Goal: Information Seeking & Learning: Learn about a topic

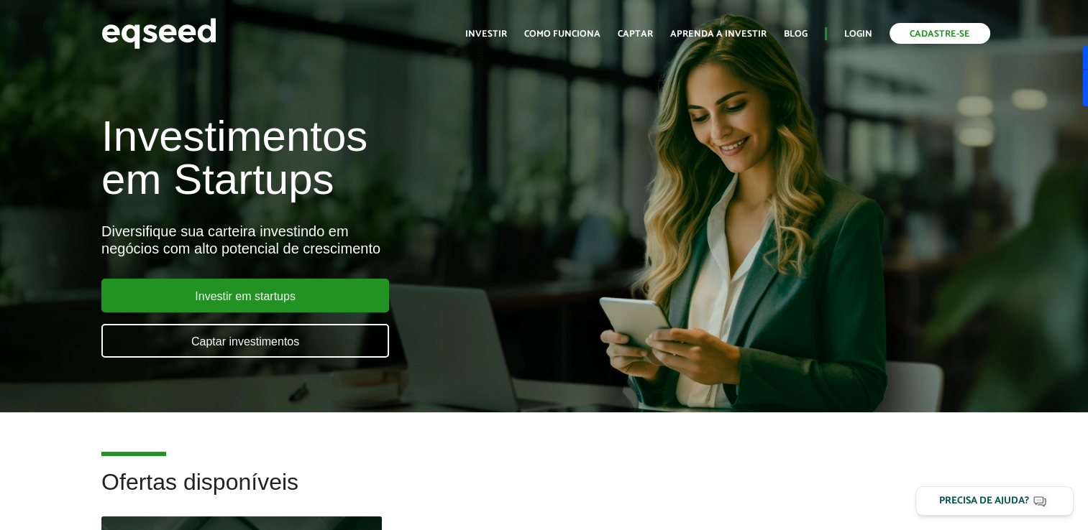
click at [920, 31] on link "Cadastre-se" at bounding box center [939, 33] width 101 height 21
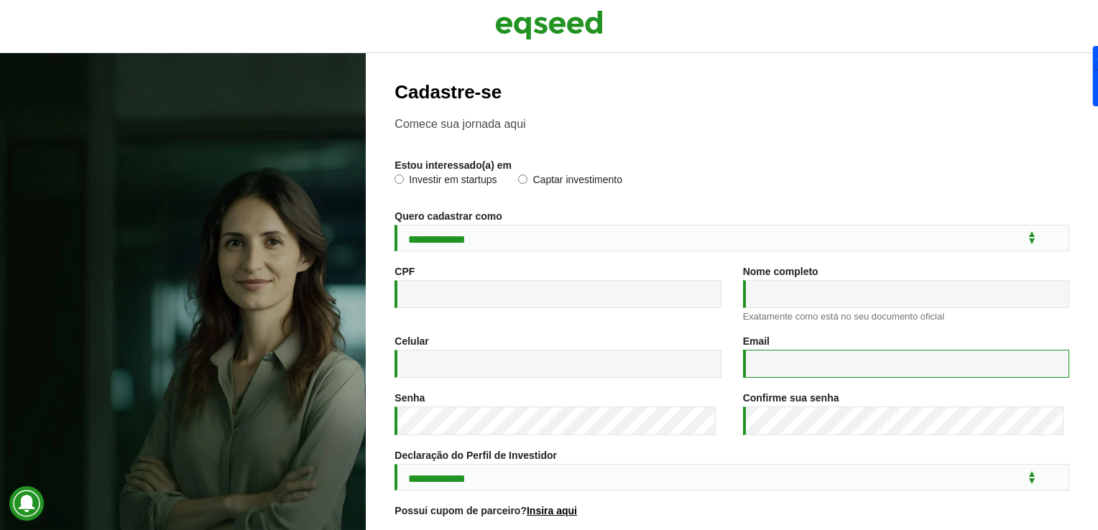
type input "**********"
click at [428, 178] on label "Investir em startups" at bounding box center [446, 182] width 102 height 14
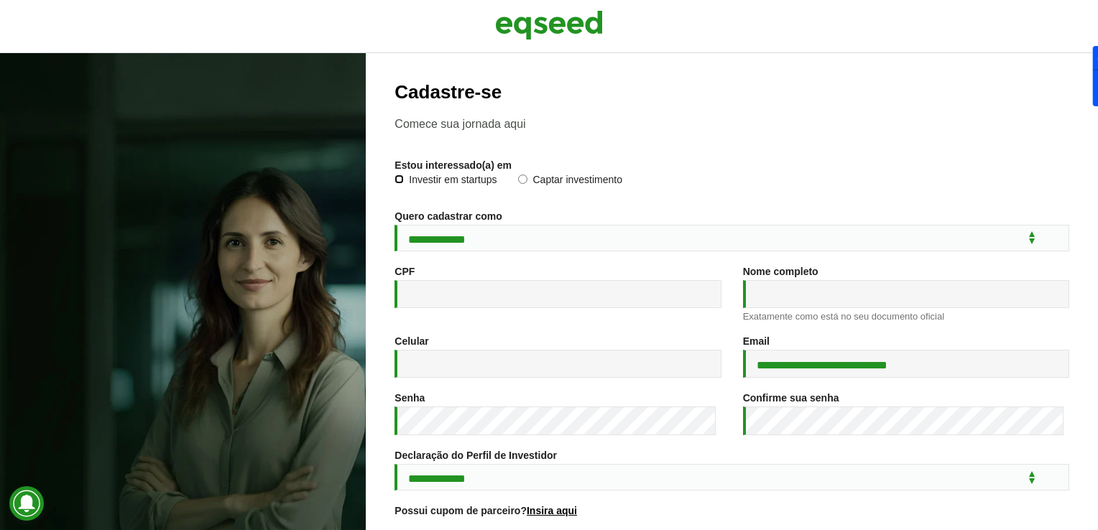
scroll to position [72, 0]
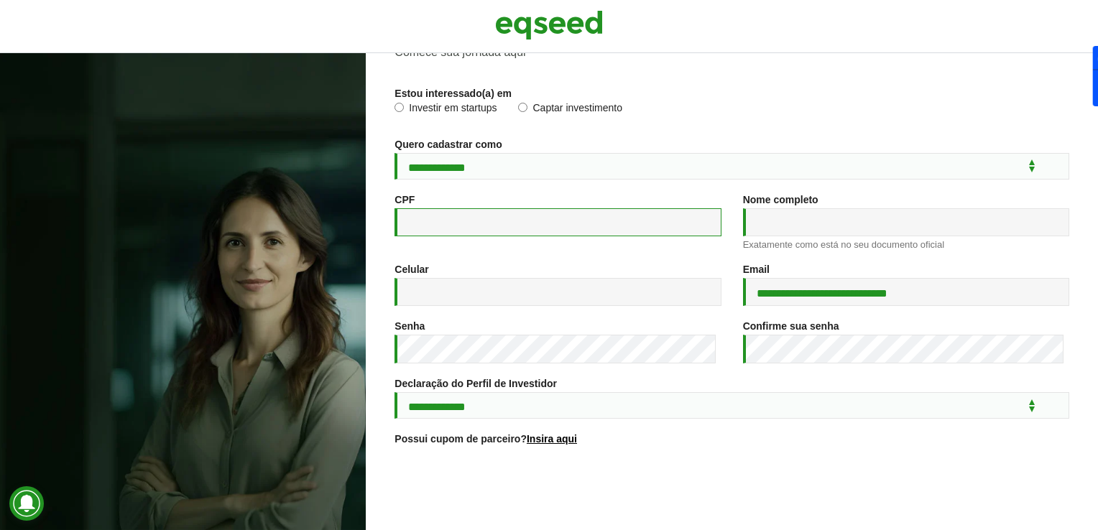
click at [443, 235] on input "CPF *" at bounding box center [558, 222] width 326 height 28
type input "**********"
click at [897, 431] on div "**********" at bounding box center [732, 311] width 675 height 602
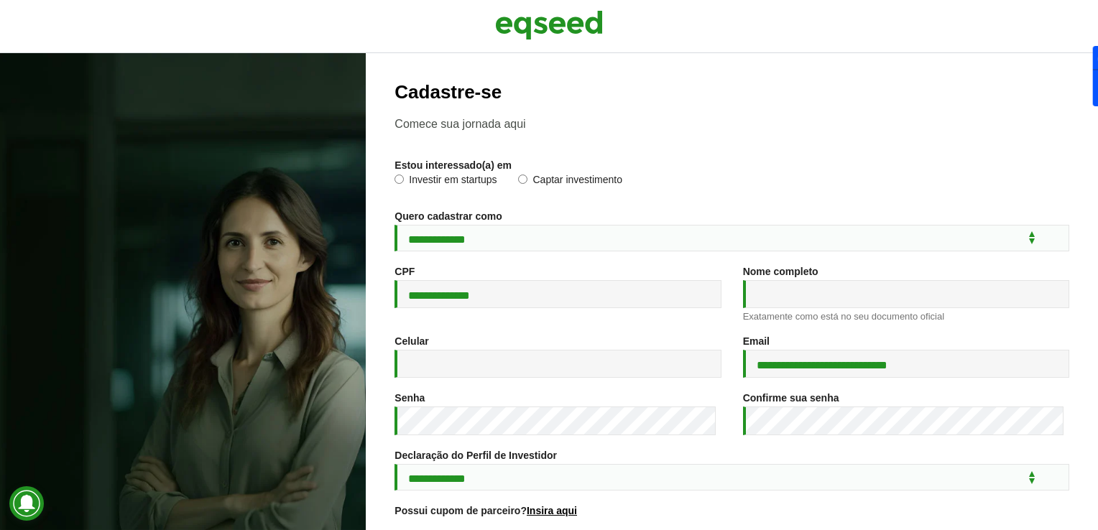
scroll to position [207, 0]
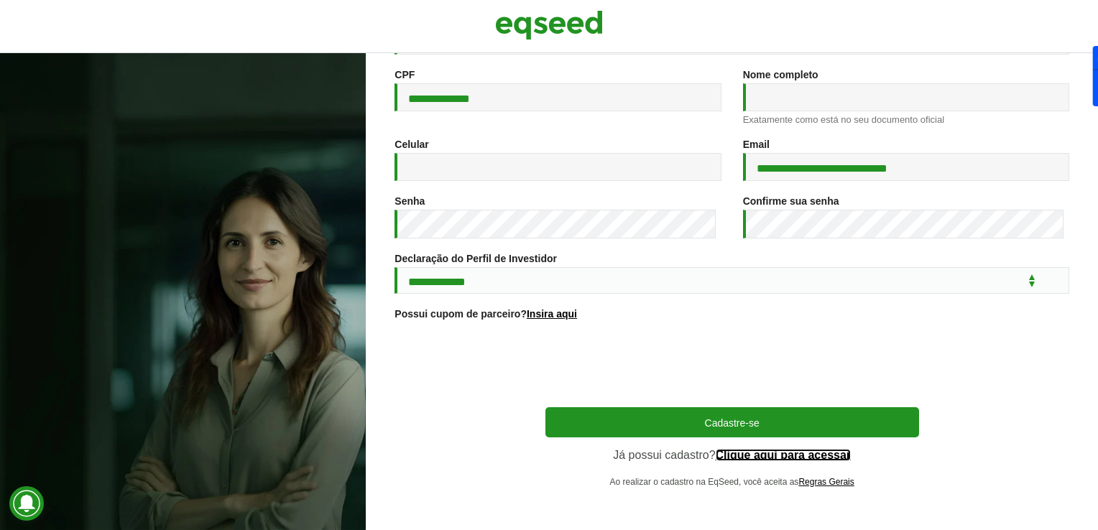
click at [828, 450] on link "Clique aqui para acessar" at bounding box center [784, 456] width 136 height 12
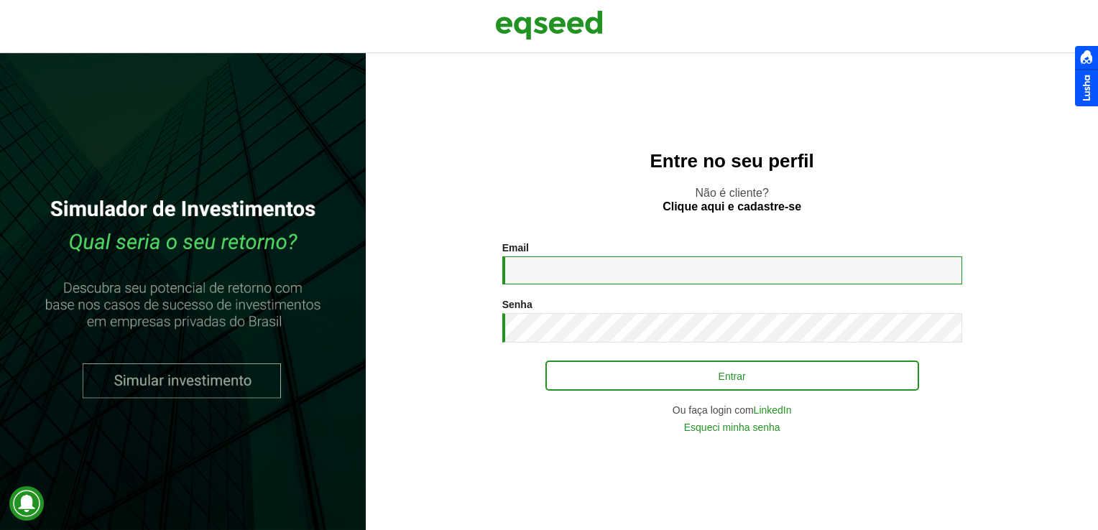
type input "**********"
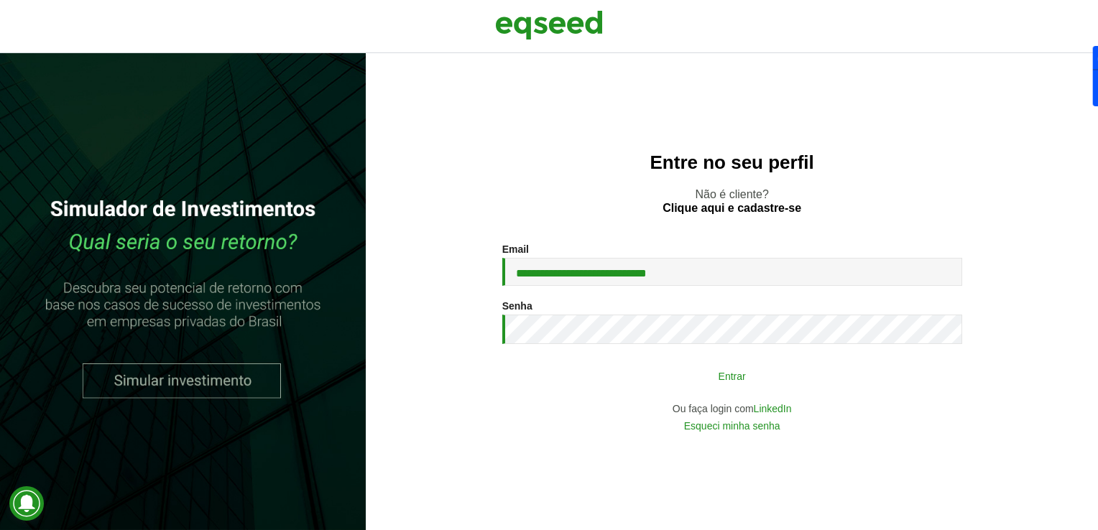
click at [686, 367] on button "Entrar" at bounding box center [733, 375] width 374 height 27
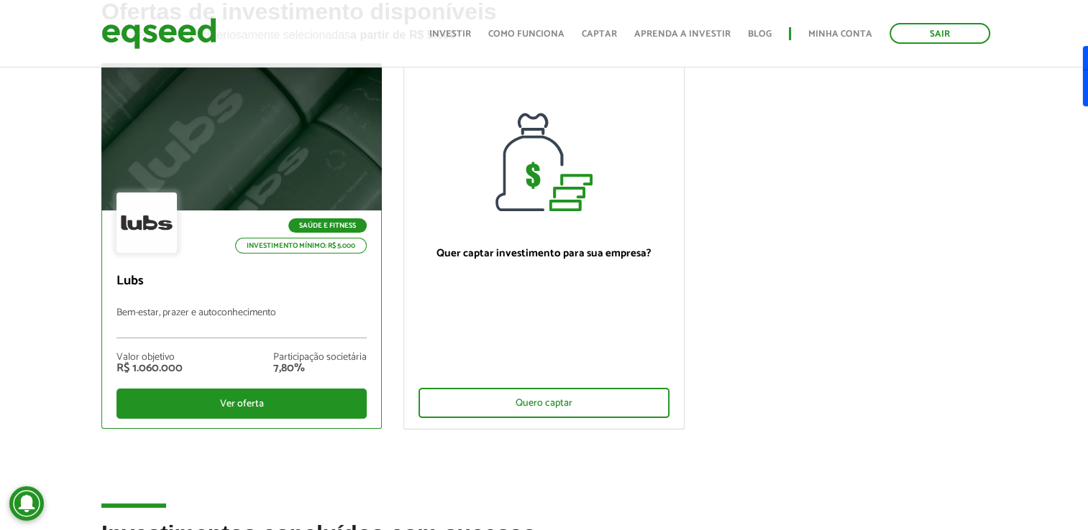
scroll to position [72, 0]
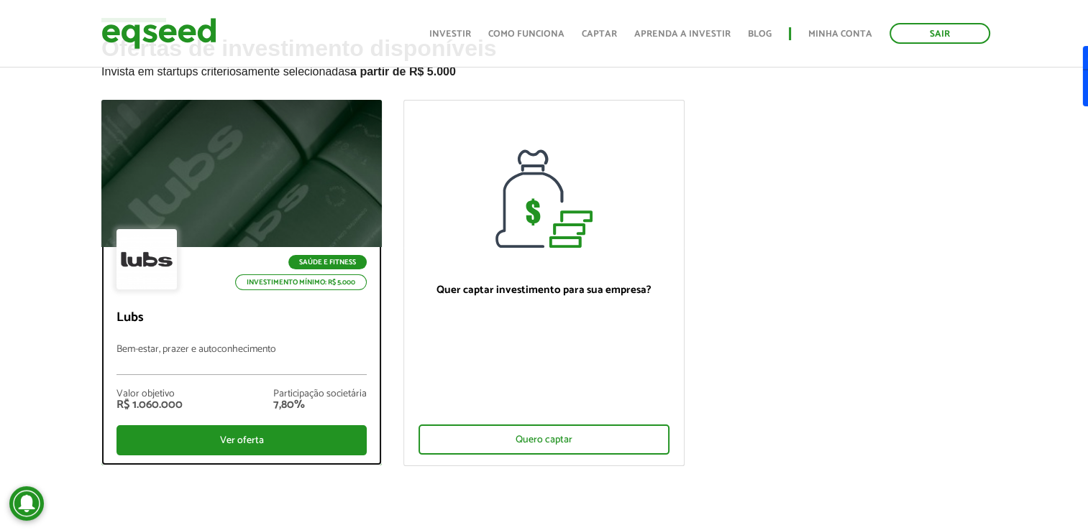
click at [322, 190] on div at bounding box center [241, 174] width 336 height 177
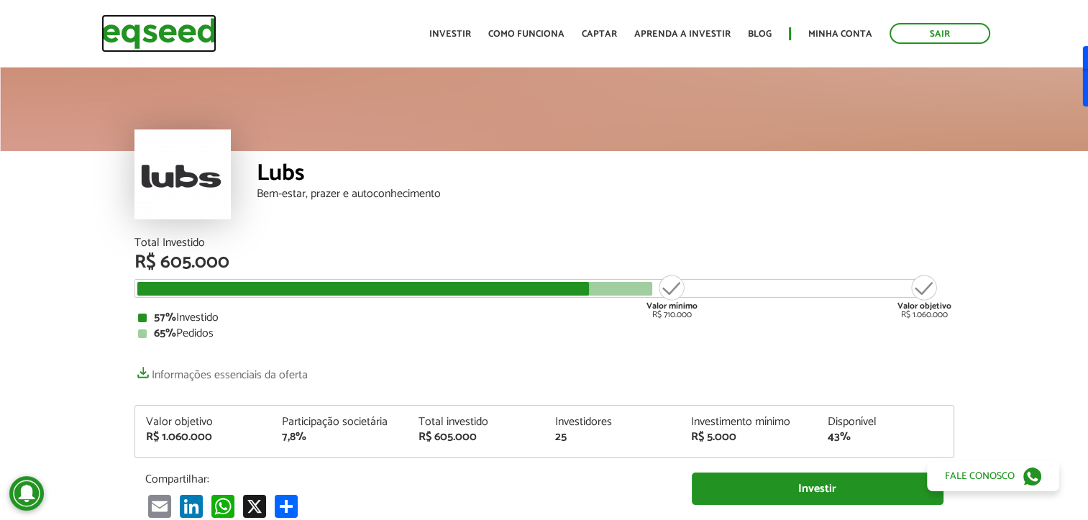
click at [159, 29] on img at bounding box center [158, 33] width 115 height 38
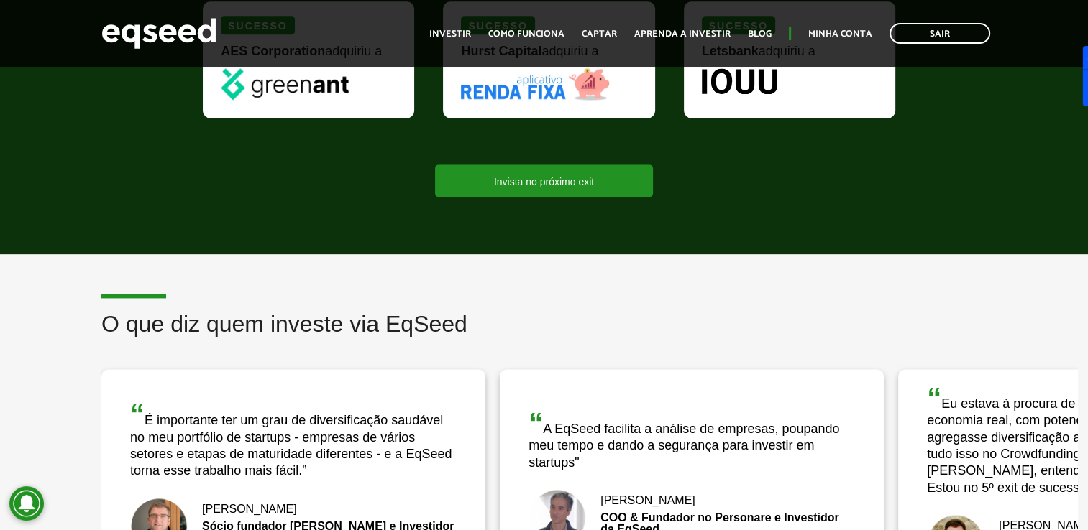
scroll to position [1869, 0]
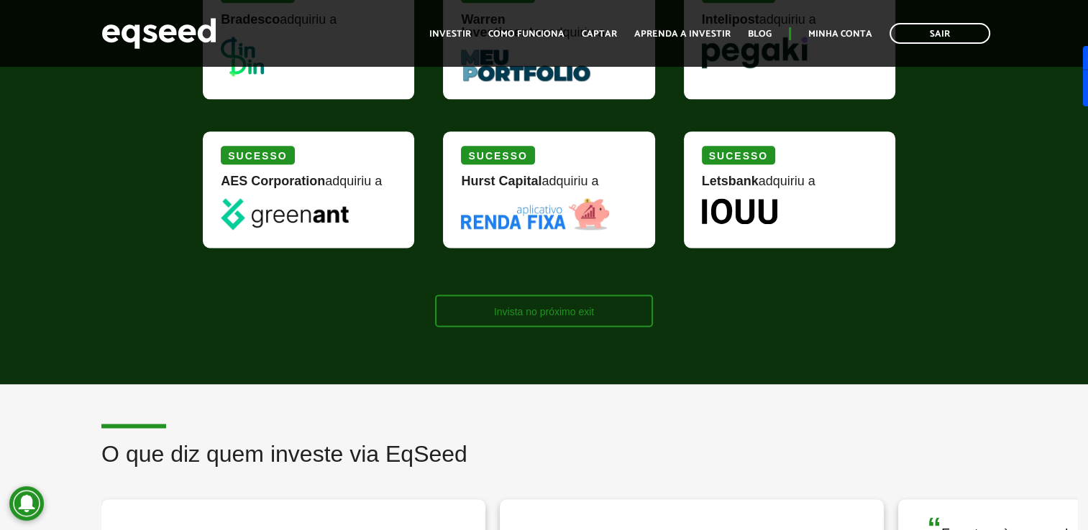
click at [566, 295] on link "Invista no próximo exit" at bounding box center [544, 311] width 218 height 32
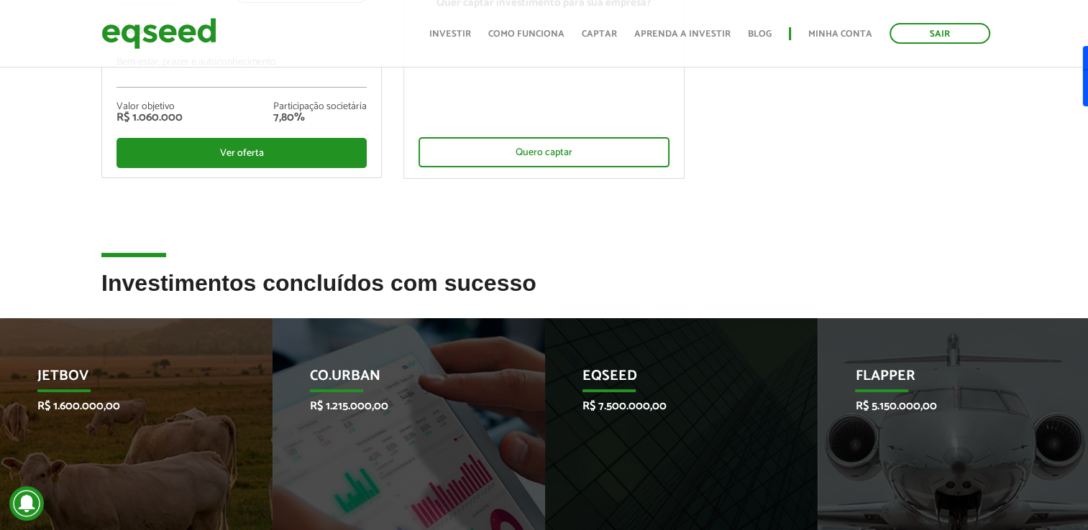
scroll to position [575, 0]
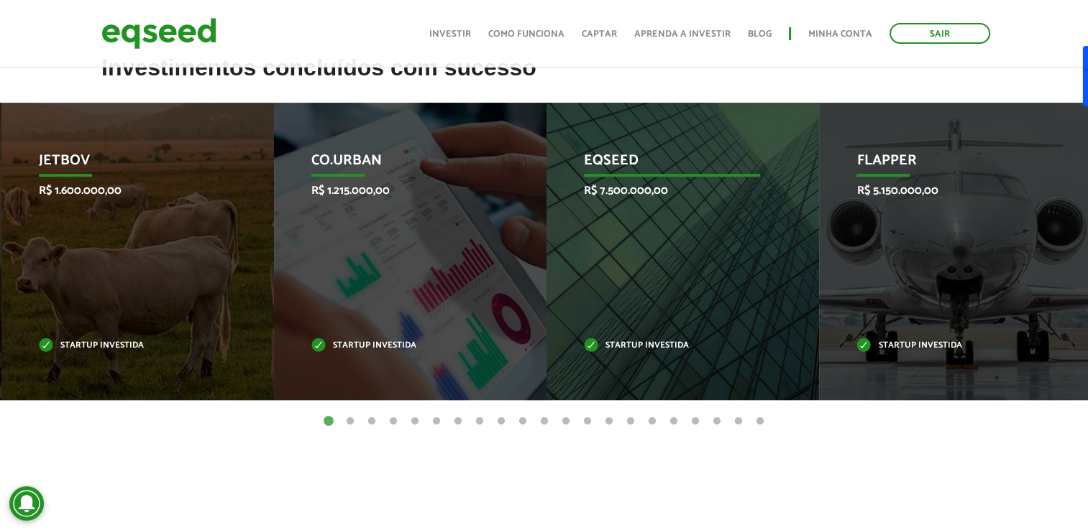
drag, startPoint x: 656, startPoint y: 223, endPoint x: 633, endPoint y: 162, distance: 64.6
click at [633, 162] on p "EqSeed" at bounding box center [671, 164] width 175 height 24
click at [621, 160] on p "EqSeed" at bounding box center [669, 164] width 175 height 24
click at [629, 343] on p "Startup investida" at bounding box center [669, 346] width 175 height 8
click at [615, 194] on p "R$ 7.500.000,00" at bounding box center [669, 191] width 175 height 14
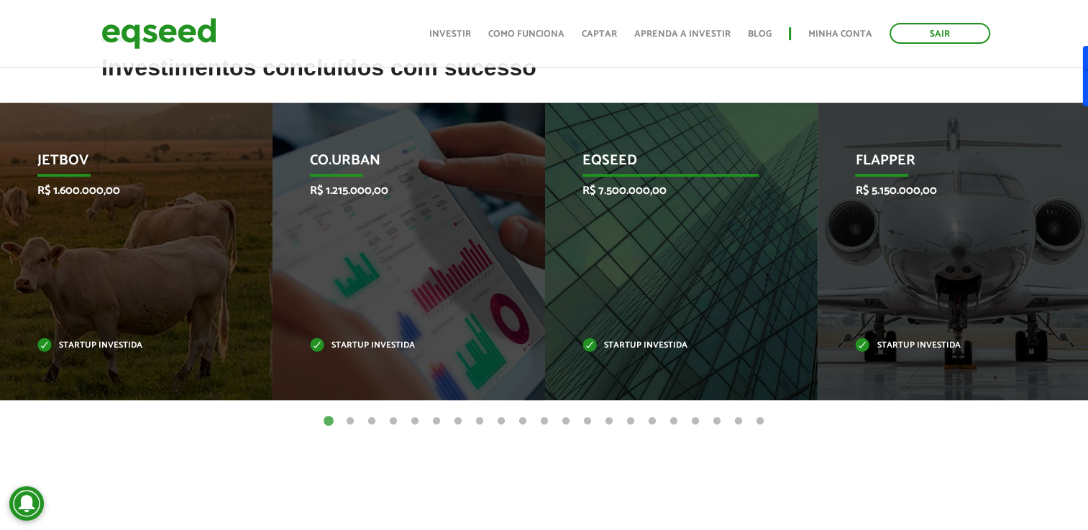
click at [615, 160] on p "EqSeed" at bounding box center [669, 164] width 175 height 24
click at [603, 185] on p "R$ 7.500.000,00" at bounding box center [669, 191] width 175 height 14
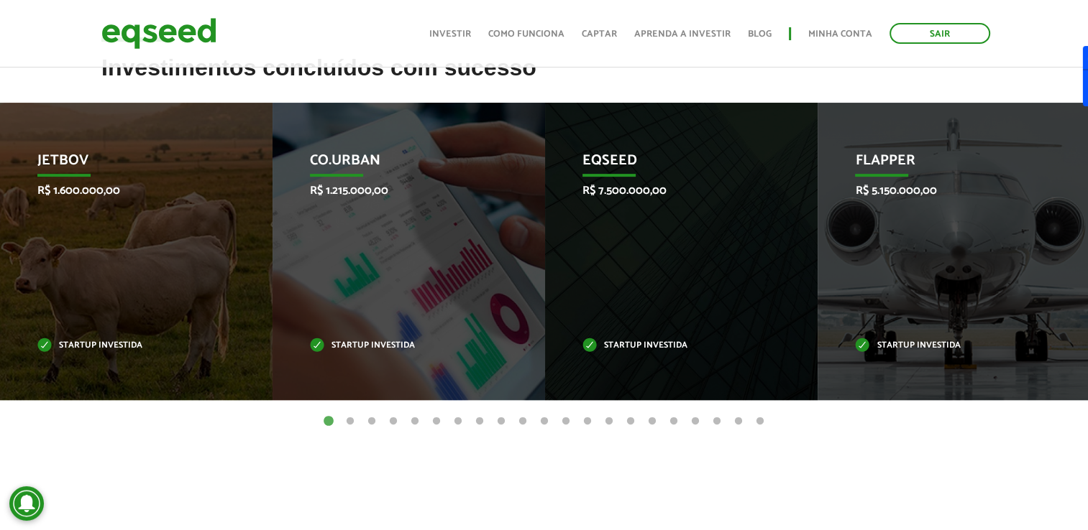
drag, startPoint x: 592, startPoint y: 191, endPoint x: 799, endPoint y: 183, distance: 207.9
click at [647, 194] on p "R$ 7.500.000,00" at bounding box center [669, 191] width 175 height 14
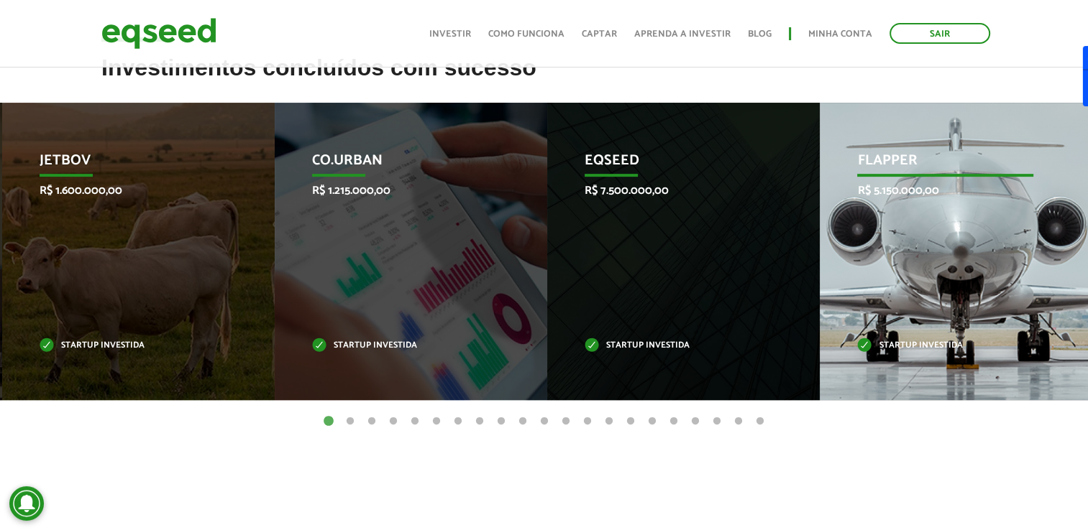
click at [832, 170] on div "Flapper R$ 5.150.000,00 Startup investida" at bounding box center [944, 252] width 251 height 298
click at [888, 162] on p "Flapper" at bounding box center [945, 164] width 175 height 24
drag, startPoint x: 888, startPoint y: 162, endPoint x: 901, endPoint y: 191, distance: 31.9
click at [899, 188] on div "Flapper R$ 5.150.000,00 Startup investida" at bounding box center [944, 252] width 251 height 298
click at [904, 197] on p "R$ 5.150.000,00" at bounding box center [944, 191] width 175 height 14
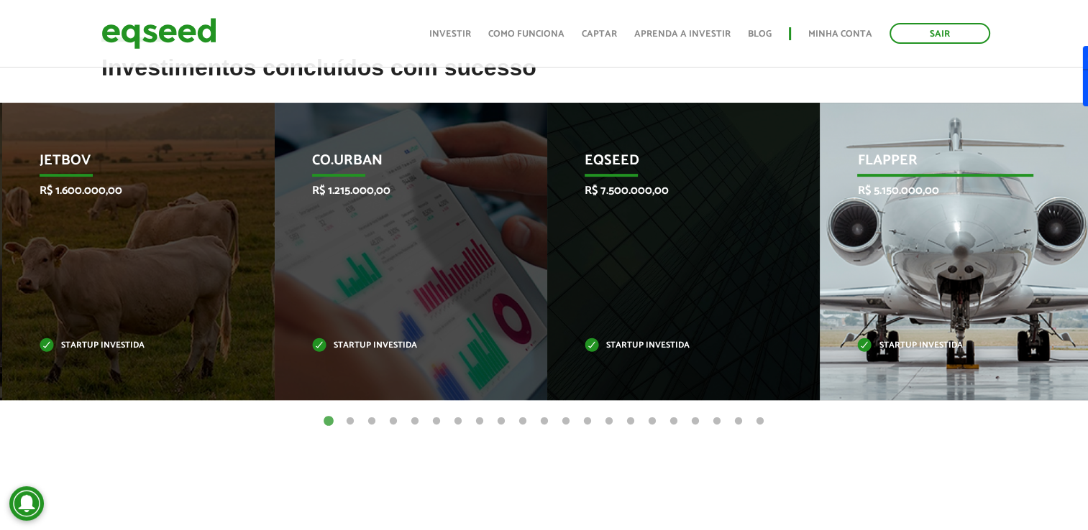
click at [922, 346] on p "Startup investida" at bounding box center [944, 346] width 175 height 8
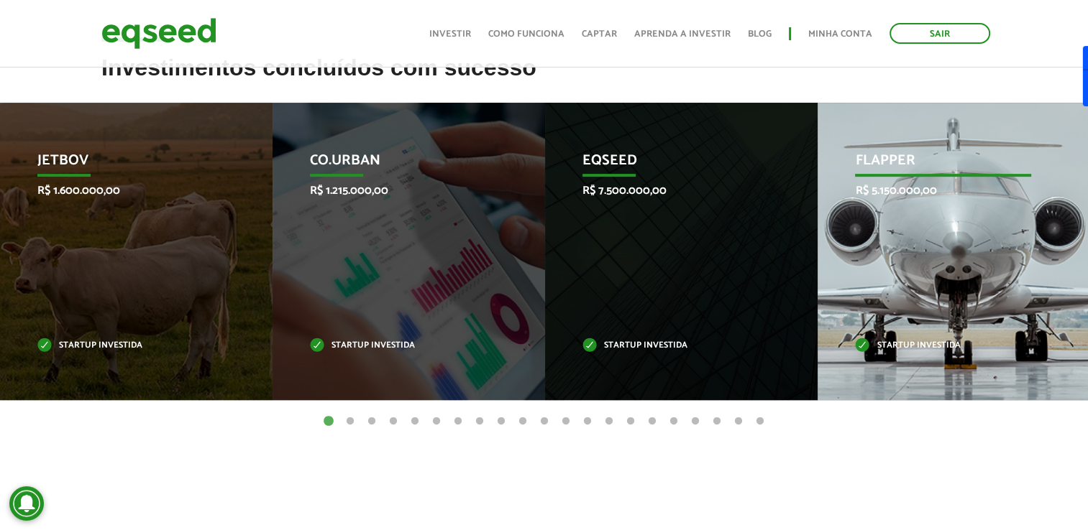
click at [919, 361] on div "Flapper R$ 5.150.000,00 Startup investida" at bounding box center [942, 252] width 251 height 298
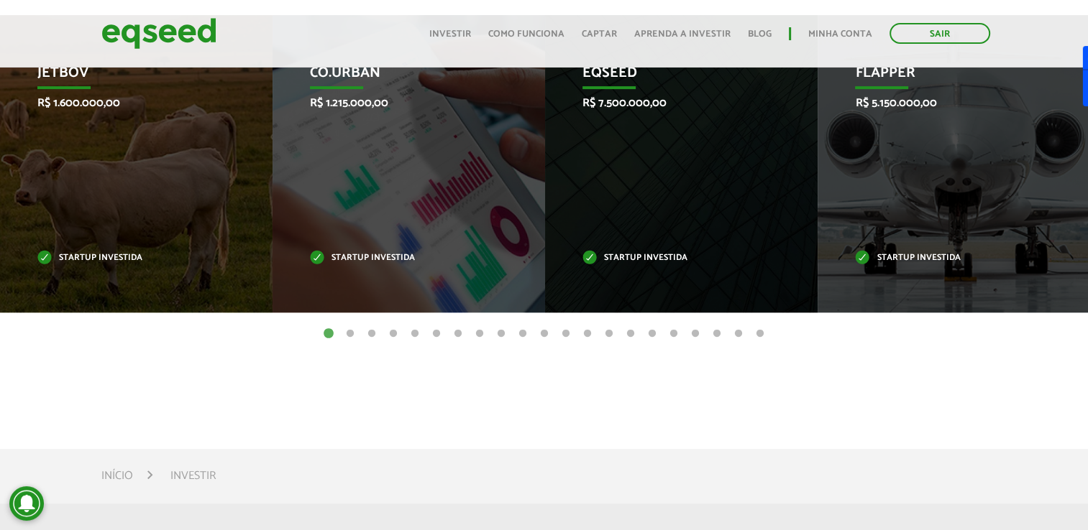
scroll to position [492, 0]
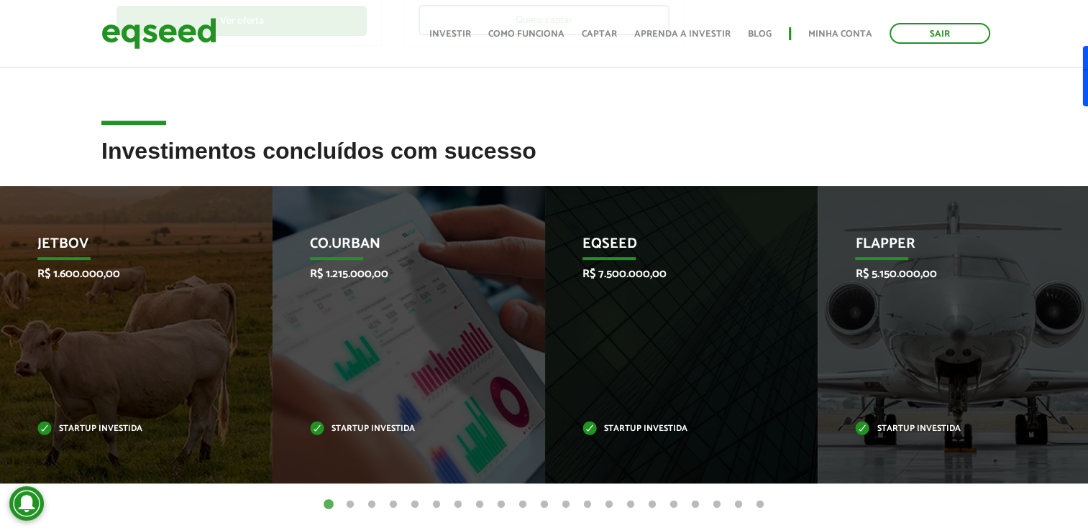
click at [349, 505] on button "2" at bounding box center [350, 505] width 14 height 14
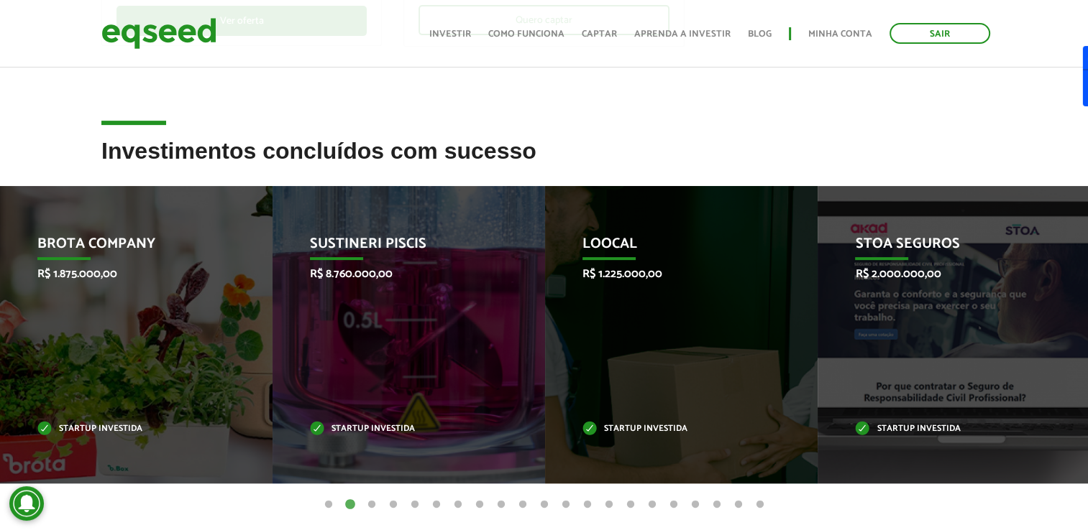
click at [367, 503] on button "3" at bounding box center [371, 505] width 14 height 14
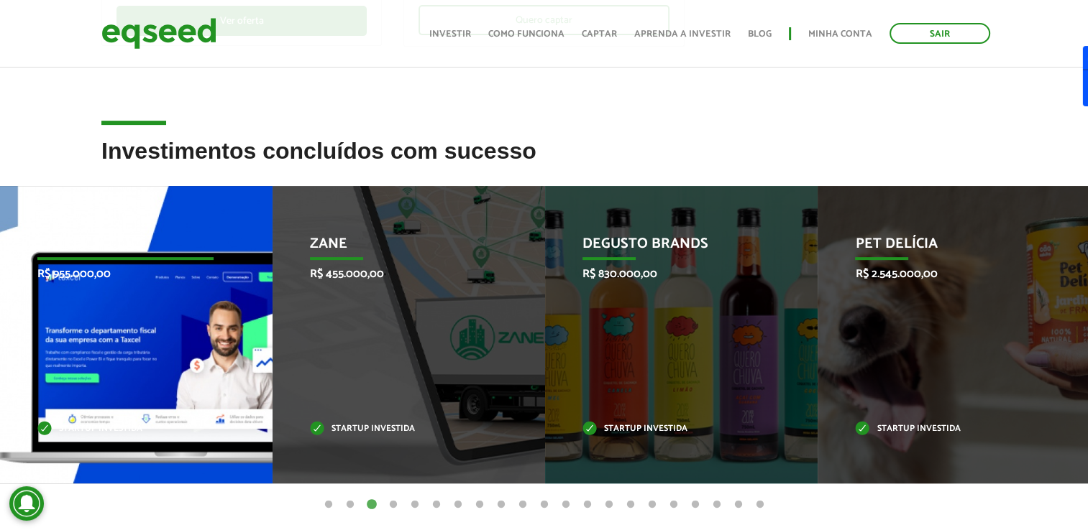
click at [206, 349] on div "Taxcel R$ 955.000,00 Startup investida" at bounding box center [125, 335] width 251 height 298
click at [206, 348] on div "Taxcel R$ 955.000,00 Startup investida" at bounding box center [125, 335] width 251 height 298
click at [53, 291] on div "Taxcel R$ 955.000,00 Startup investida" at bounding box center [125, 335] width 251 height 298
click at [75, 293] on div "Taxcel R$ 955.000,00 Startup investida" at bounding box center [125, 335] width 251 height 298
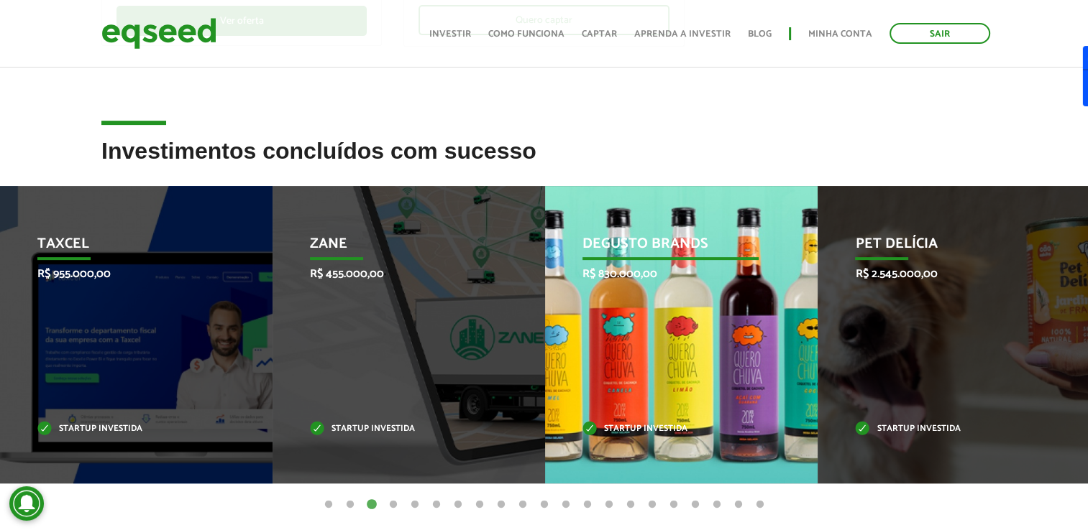
drag, startPoint x: 534, startPoint y: 207, endPoint x: 633, endPoint y: 268, distance: 115.9
click at [535, 208] on li "Zane R$ 455.000,00 Startup investida" at bounding box center [408, 335] width 272 height 298
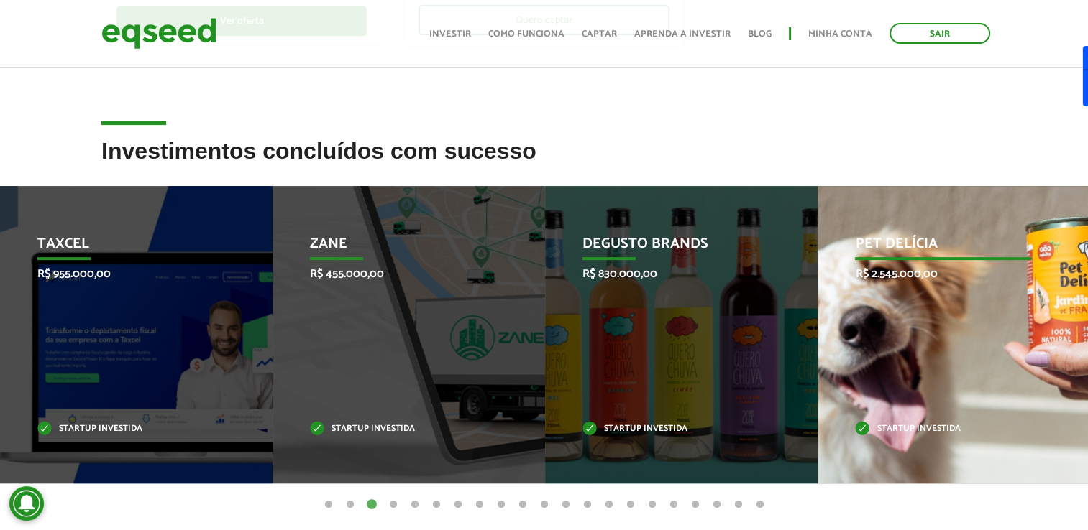
drag, startPoint x: 999, startPoint y: 306, endPoint x: 965, endPoint y: 354, distance: 58.8
click at [999, 307] on div "Pet Delícia R$ 2.545.000,00 Startup investida" at bounding box center [942, 335] width 251 height 298
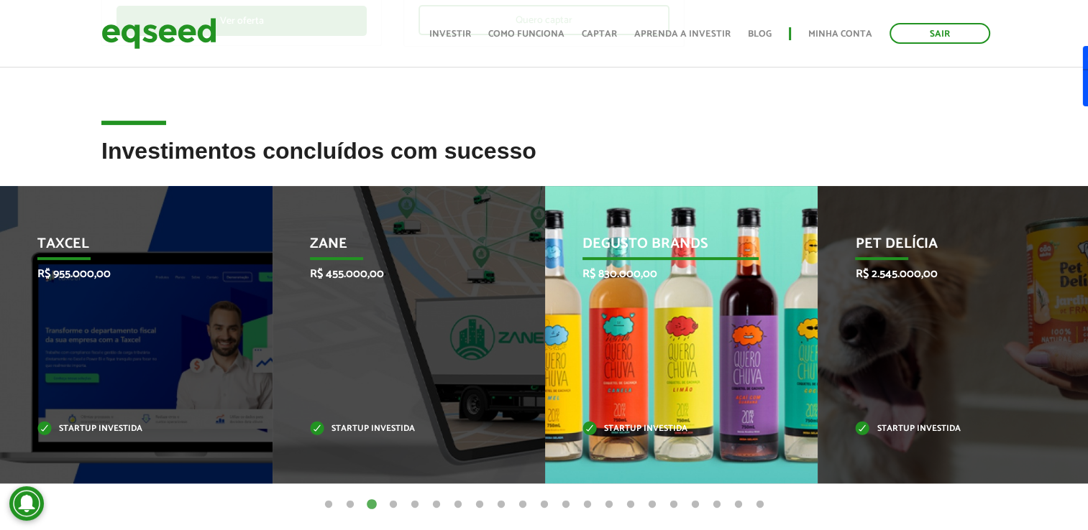
drag, startPoint x: 965, startPoint y: 354, endPoint x: 675, endPoint y: 263, distance: 304.4
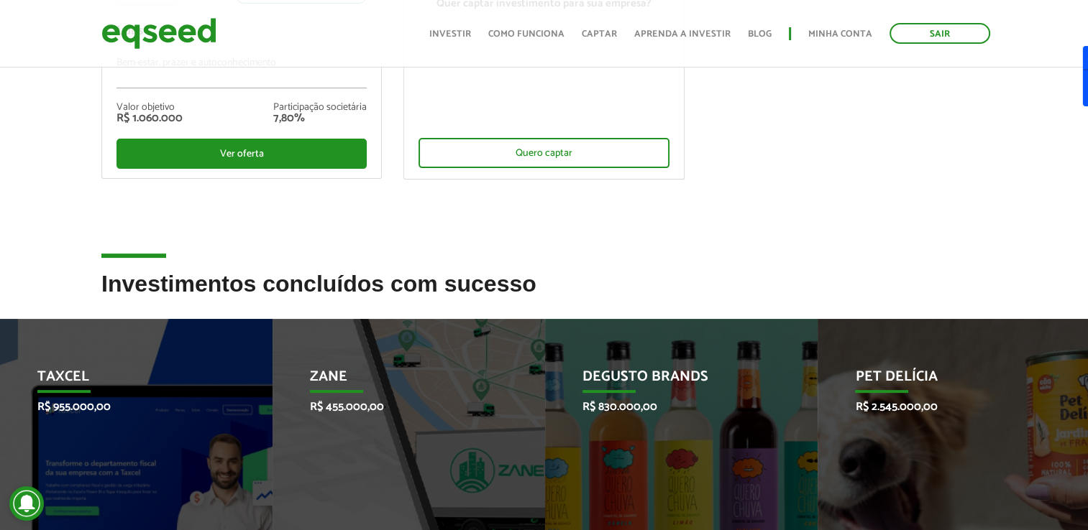
scroll to position [359, 0]
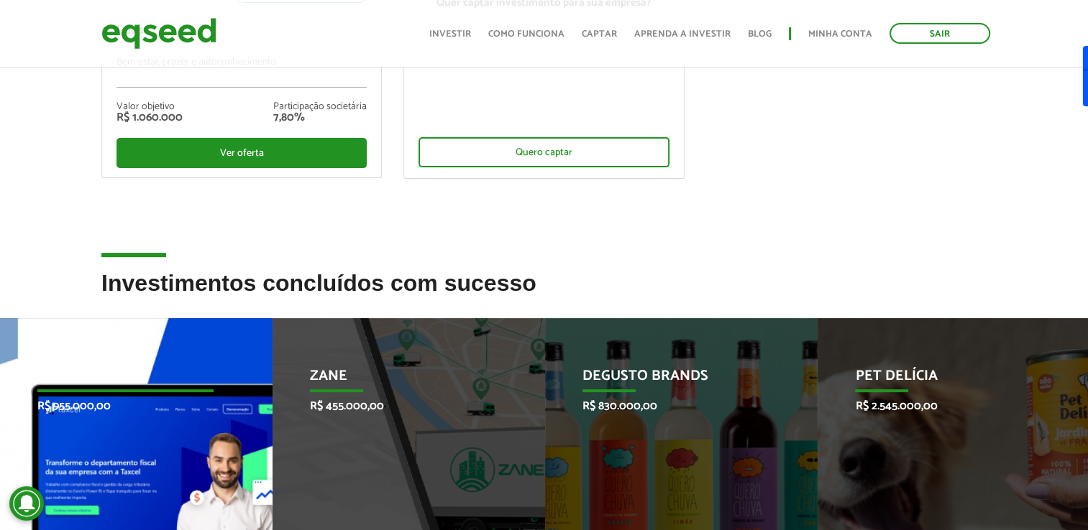
drag, startPoint x: 253, startPoint y: 315, endPoint x: 83, endPoint y: 410, distance: 194.4
click at [253, 316] on h2 "Investimentos concluídos com sucesso" at bounding box center [543, 294] width 885 height 47
click at [81, 410] on p "R$ 955.000,00" at bounding box center [124, 407] width 175 height 14
click at [81, 406] on p "R$ 955.000,00" at bounding box center [124, 407] width 175 height 14
drag, startPoint x: 86, startPoint y: 399, endPoint x: 112, endPoint y: 372, distance: 37.1
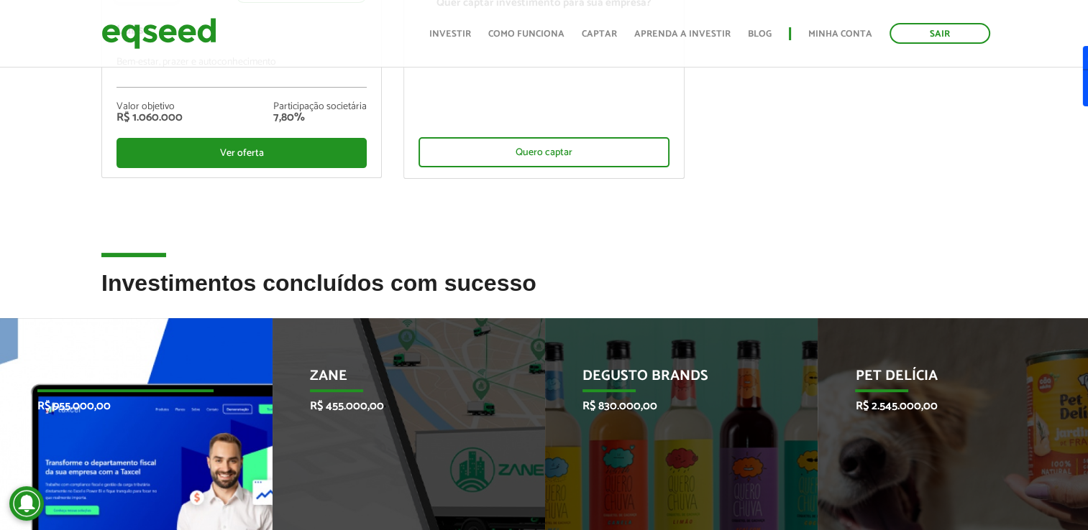
click at [97, 389] on div "Taxcel R$ 955.000,00 Startup investida" at bounding box center [125, 467] width 251 height 298
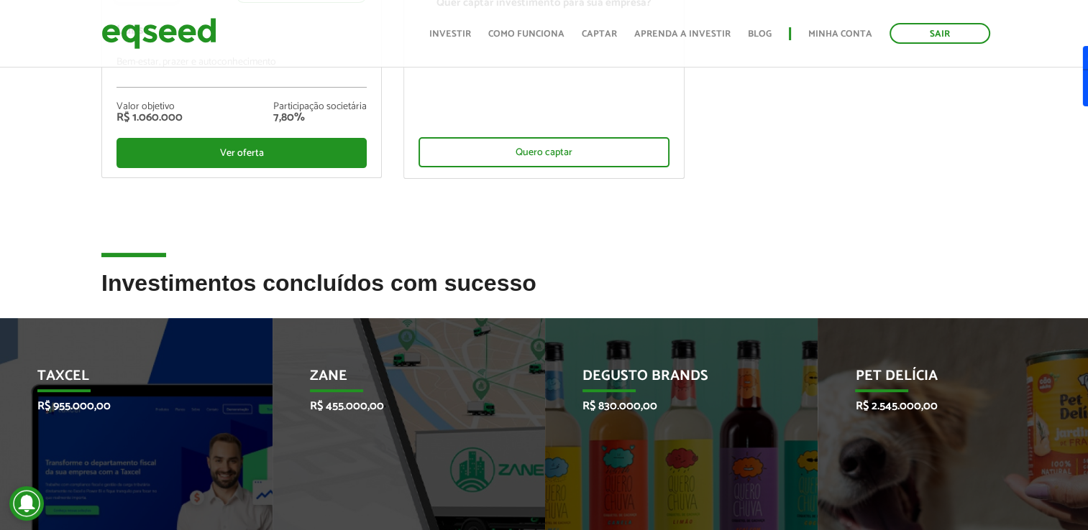
click at [242, 275] on h2 "Investimentos concluídos com sucesso" at bounding box center [543, 294] width 885 height 47
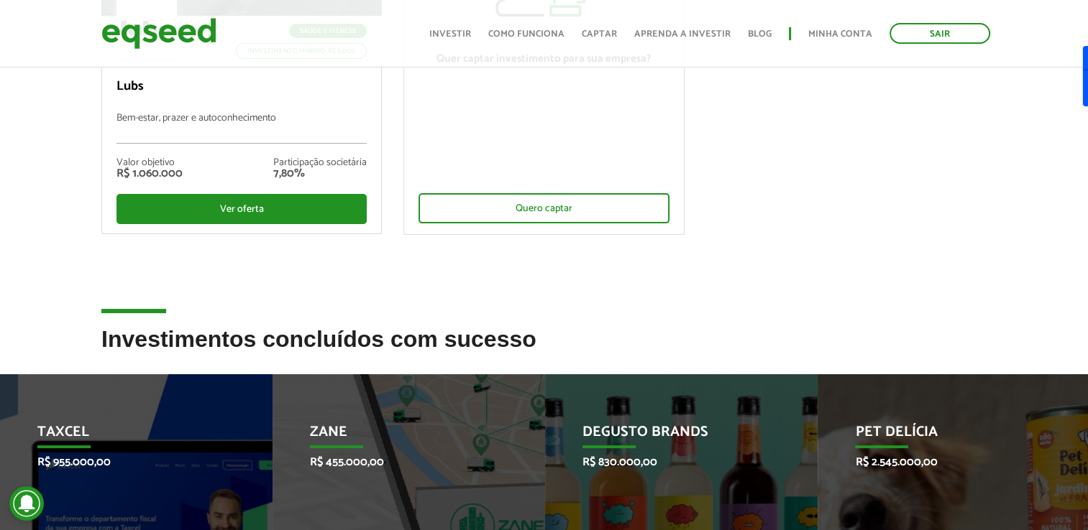
scroll to position [216, 0]
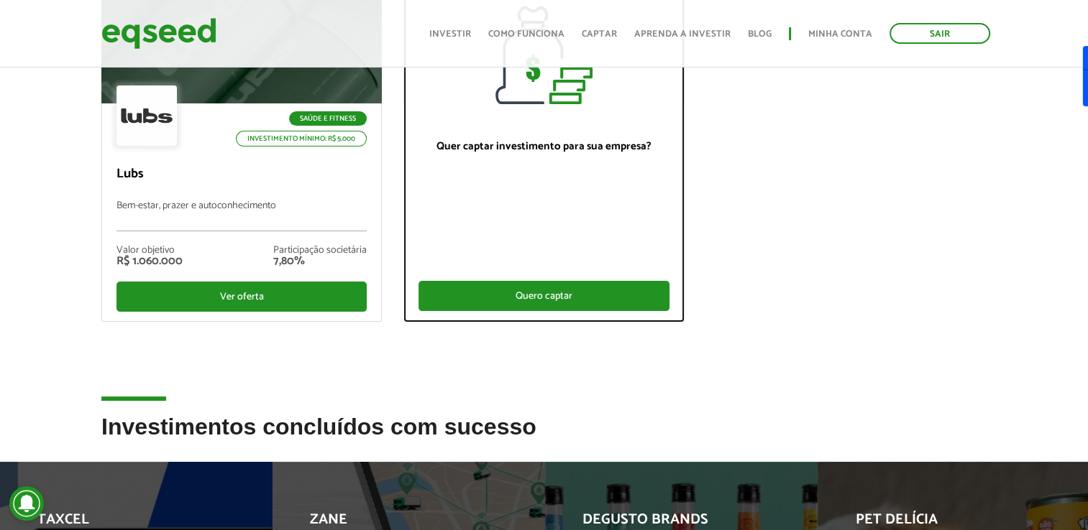
click at [468, 290] on div "Quero captar" at bounding box center [543, 296] width 250 height 30
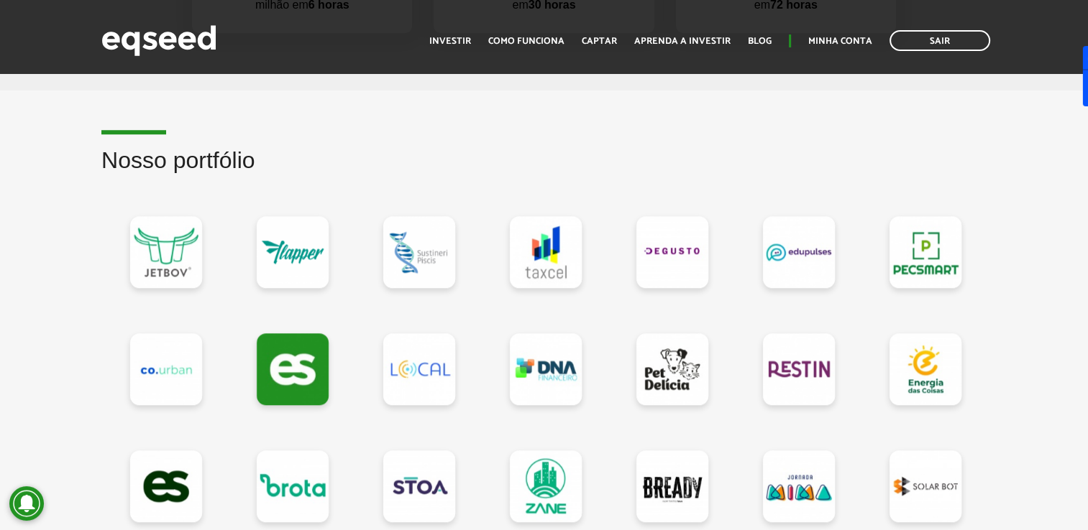
scroll to position [1150, 0]
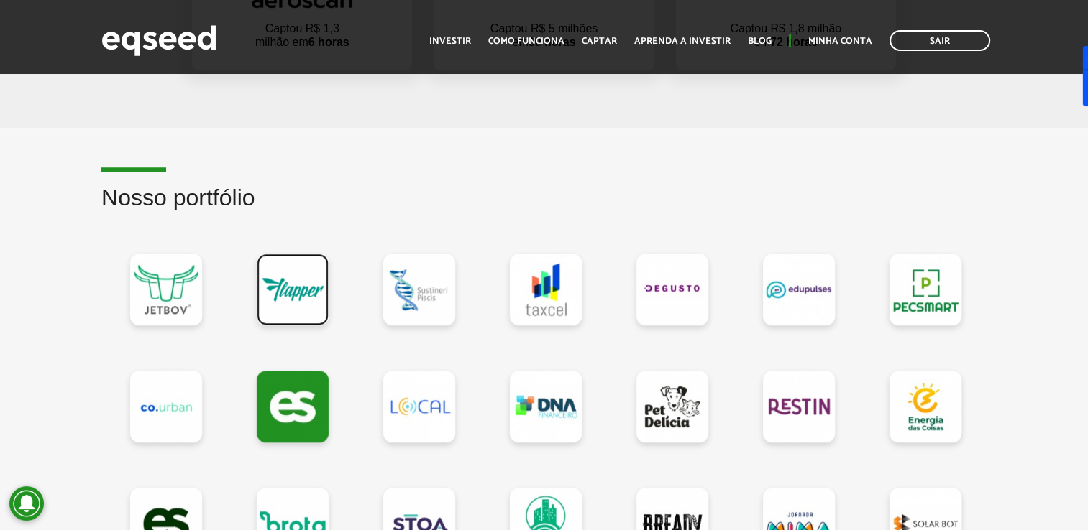
click at [300, 288] on link at bounding box center [293, 290] width 72 height 72
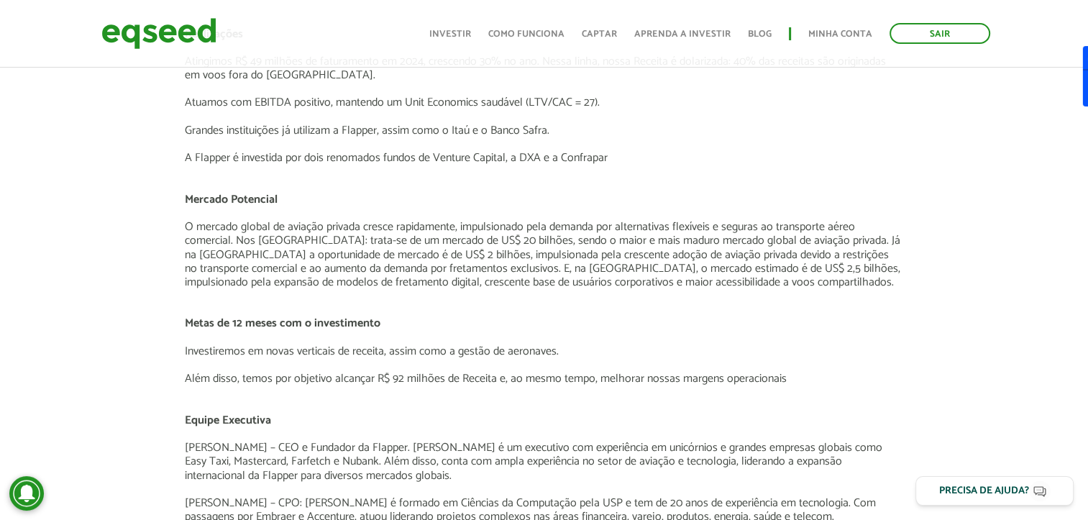
scroll to position [1509, 0]
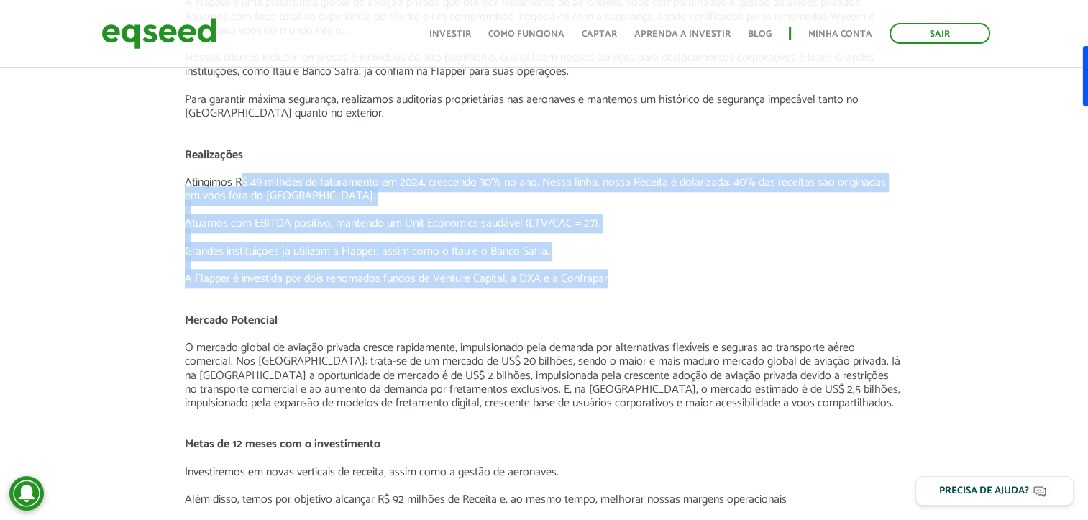
drag, startPoint x: 240, startPoint y: 177, endPoint x: 610, endPoint y: 282, distance: 385.0
click at [610, 282] on div "Flapper – Plataforma de voos executivos O Negócio A Flapper é uma plataforma gl…" at bounding box center [544, 375] width 718 height 869
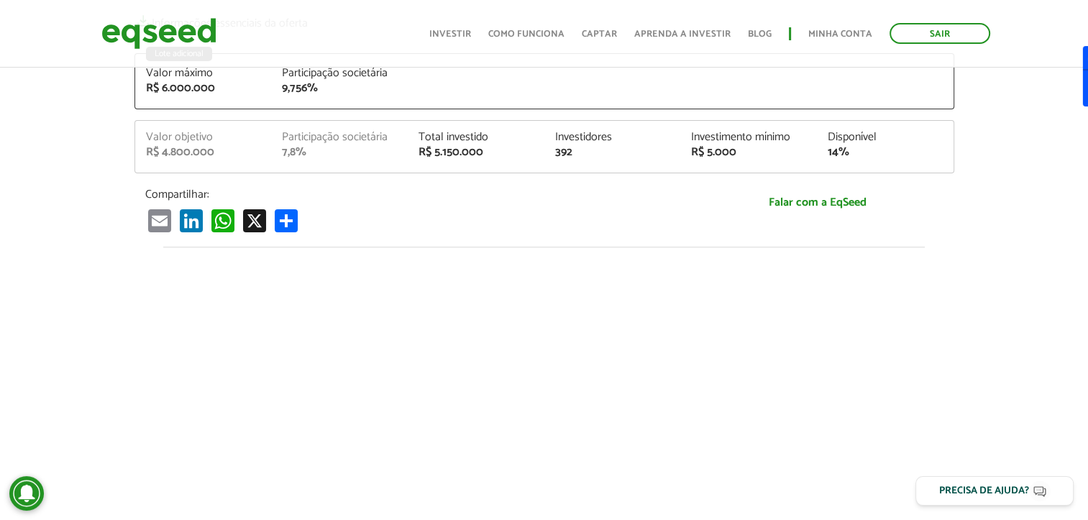
scroll to position [288, 0]
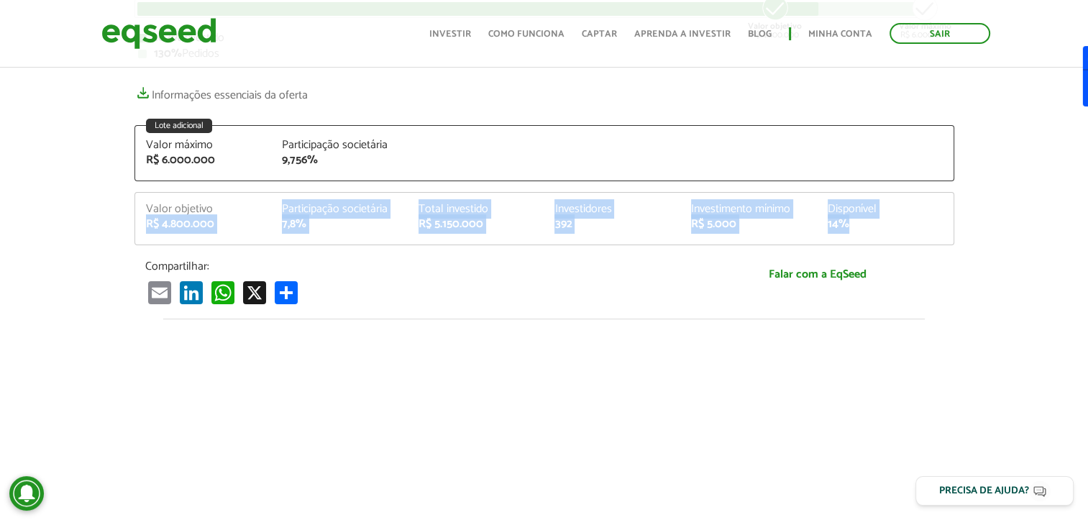
drag, startPoint x: 148, startPoint y: 223, endPoint x: 877, endPoint y: 229, distance: 728.9
click at [877, 229] on div "Valor objetivo R$ 4.800.000 Participação societária 7,8% Total investido R$ 5.1…" at bounding box center [544, 223] width 818 height 41
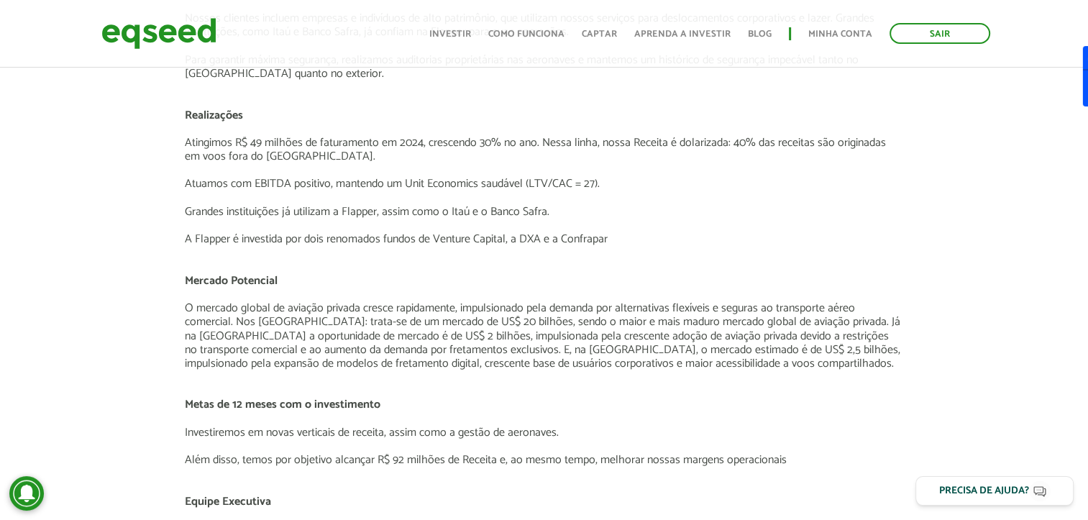
scroll to position [1653, 0]
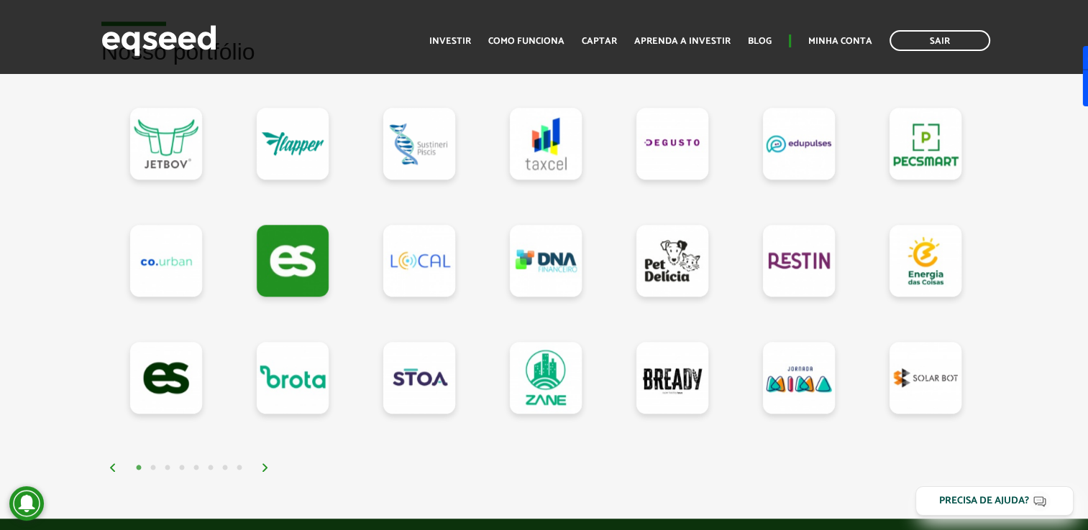
scroll to position [1366, 0]
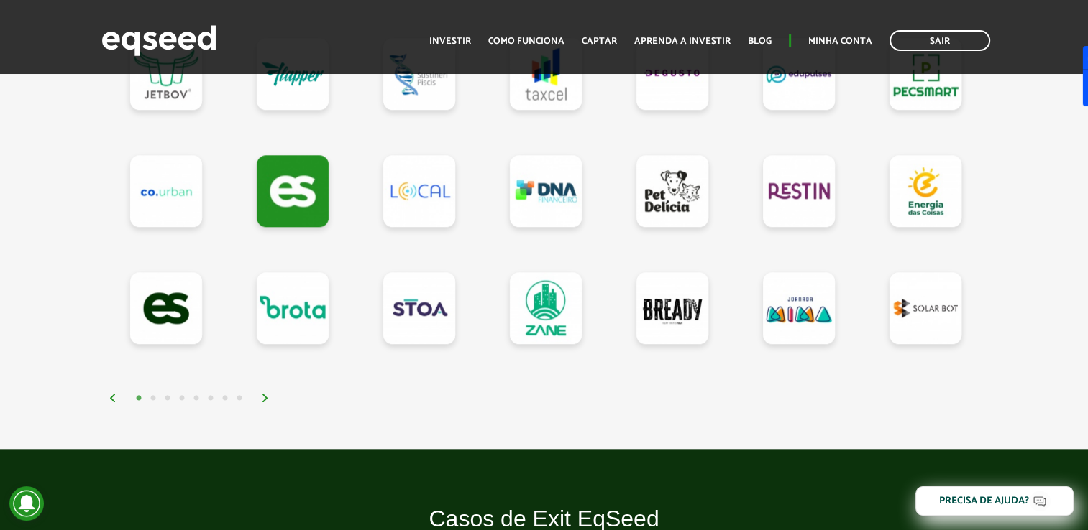
click at [265, 400] on img at bounding box center [265, 398] width 9 height 9
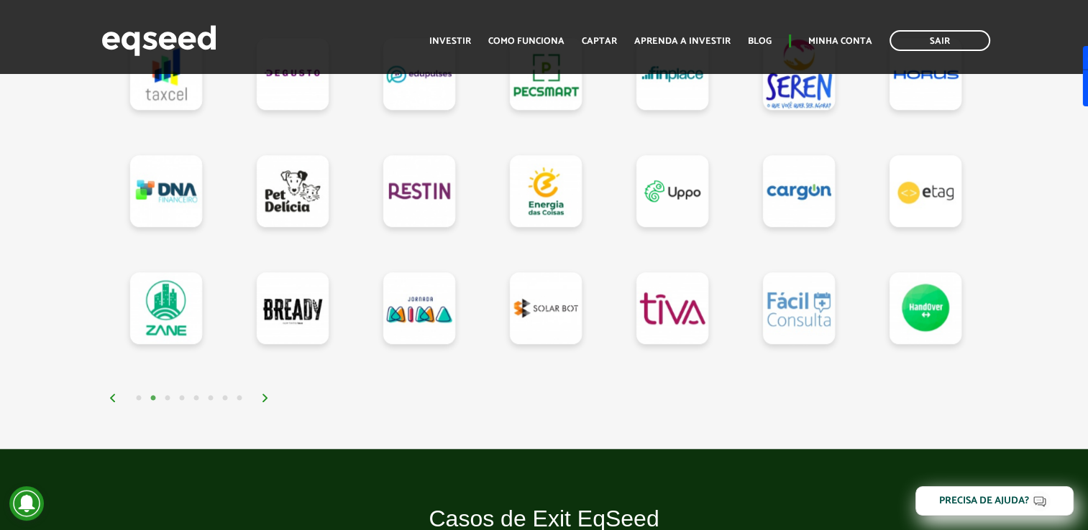
click at [265, 400] on img at bounding box center [265, 398] width 9 height 9
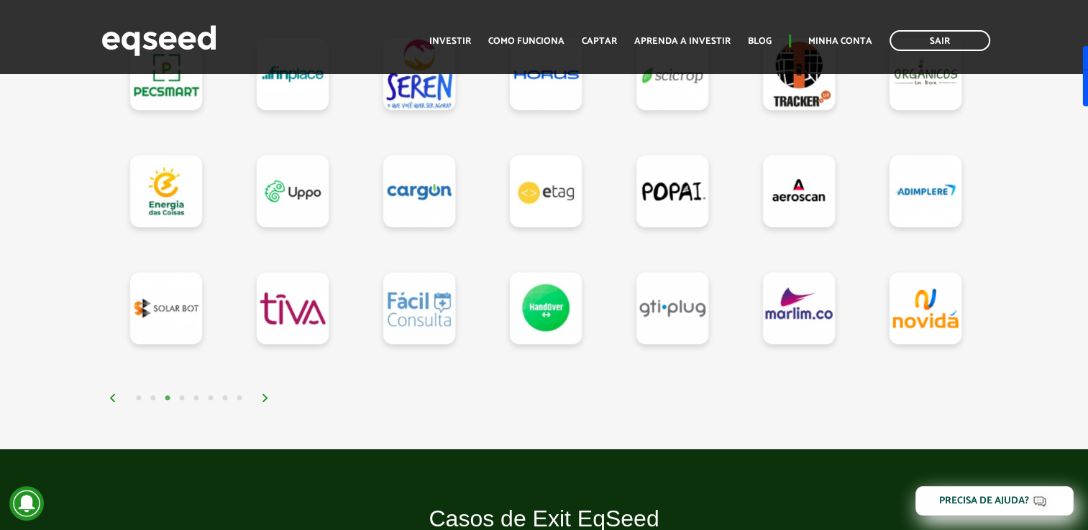
click at [265, 400] on img at bounding box center [265, 398] width 9 height 9
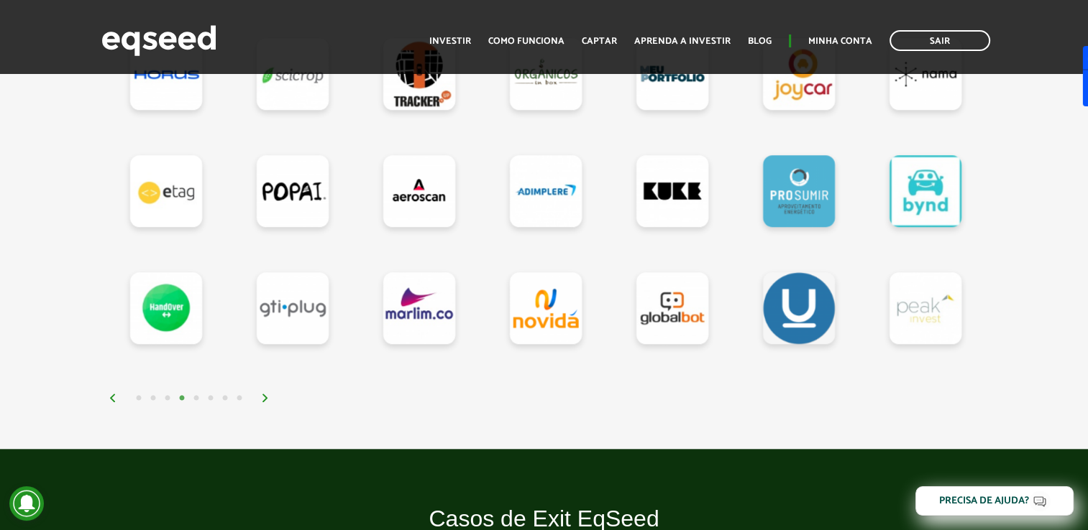
click at [265, 400] on img at bounding box center [265, 398] width 9 height 9
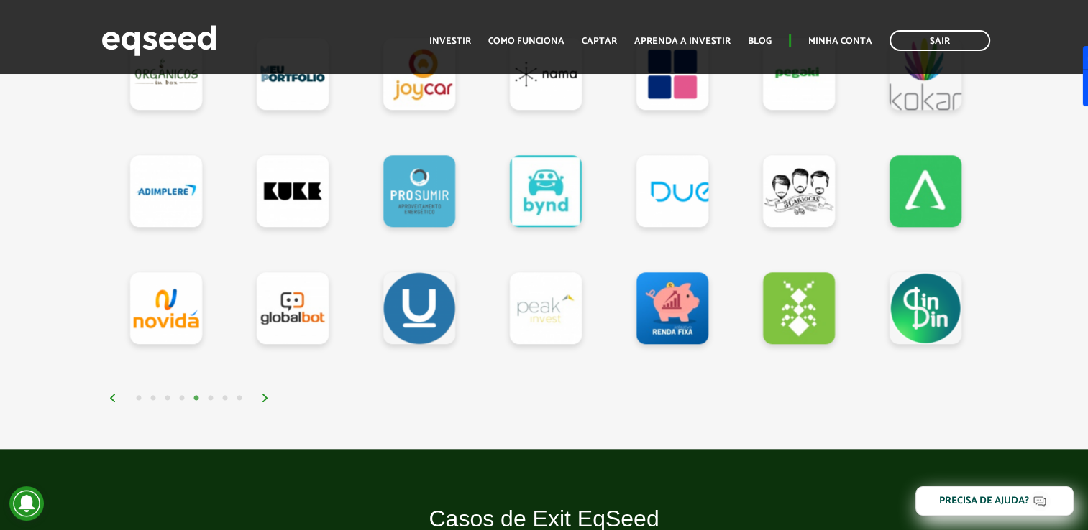
click at [265, 400] on img at bounding box center [265, 398] width 9 height 9
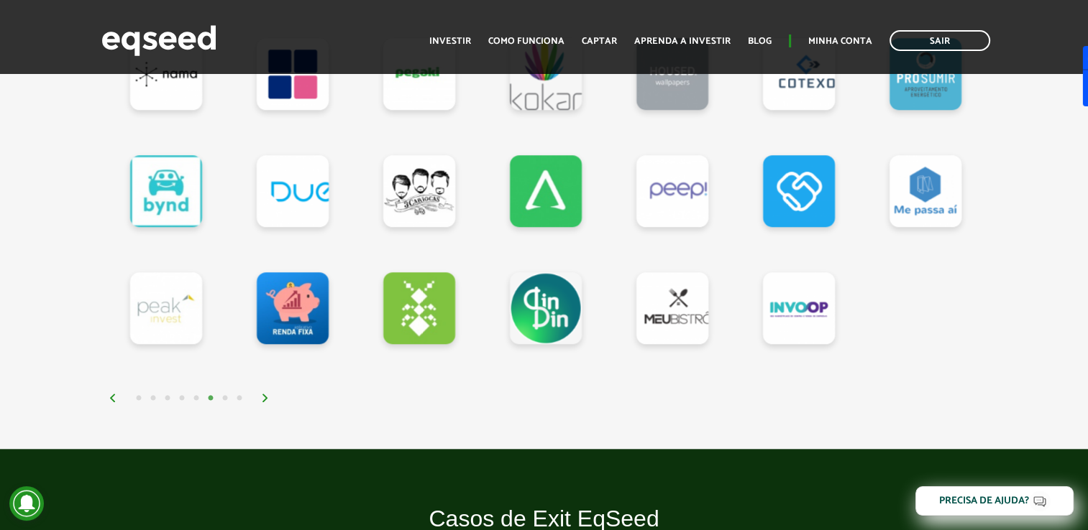
click at [265, 400] on img at bounding box center [265, 398] width 9 height 9
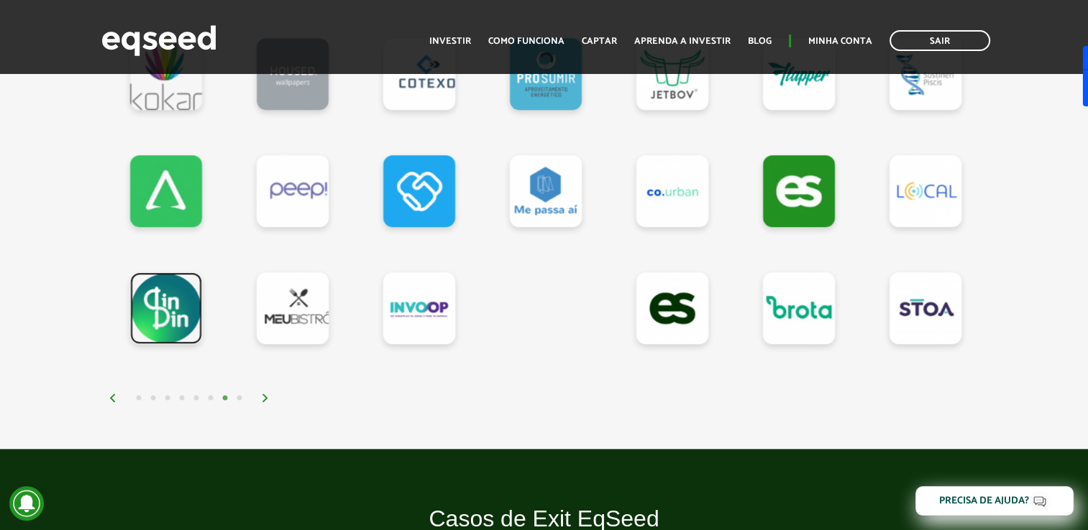
click at [180, 317] on link at bounding box center [166, 308] width 72 height 72
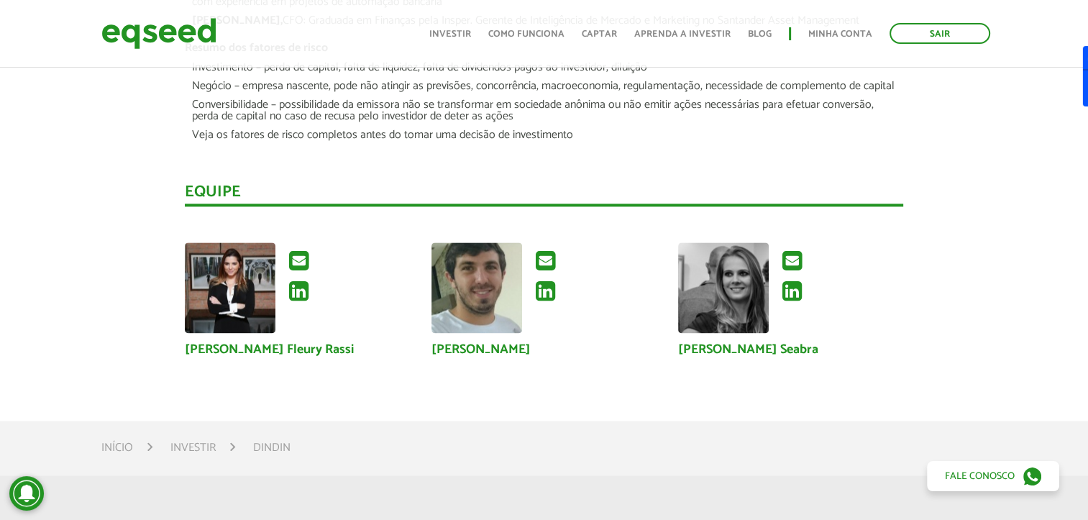
scroll to position [1938, 0]
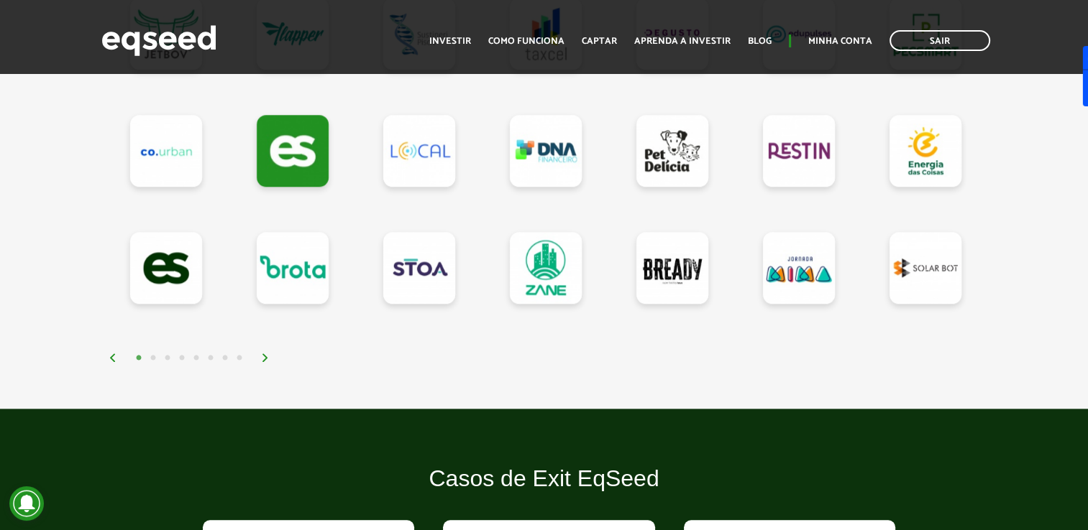
scroll to position [1438, 0]
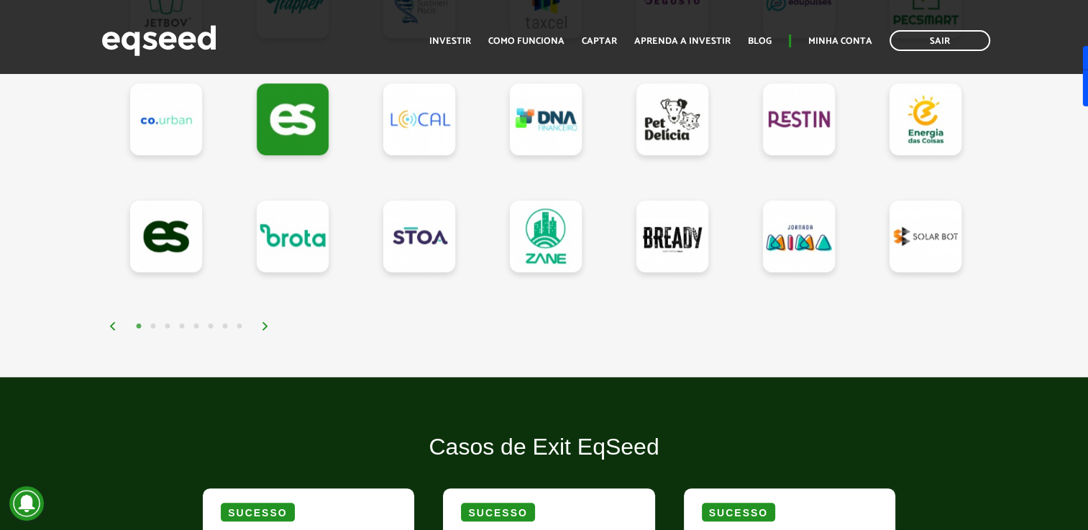
click at [265, 322] on img at bounding box center [265, 326] width 9 height 9
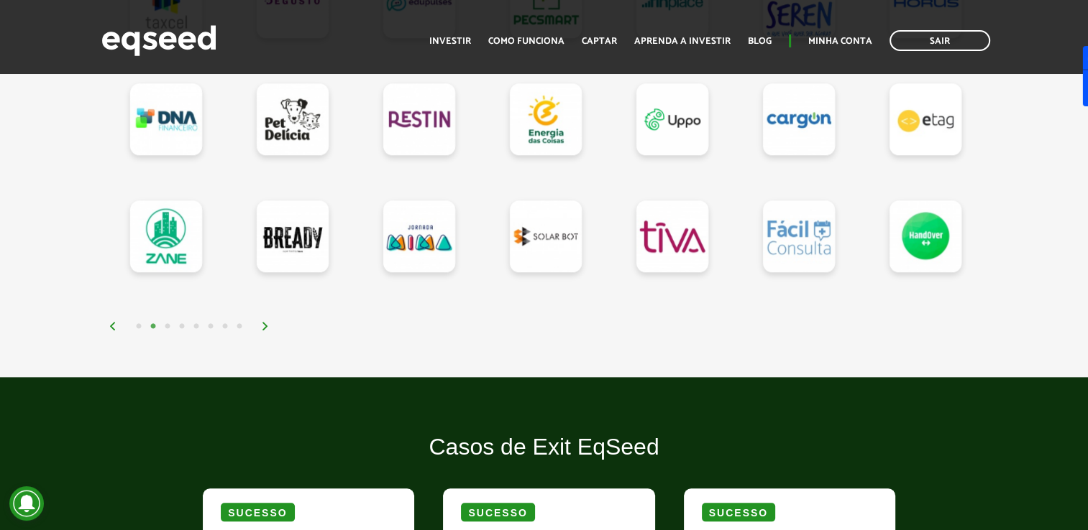
click at [265, 322] on img at bounding box center [265, 326] width 9 height 9
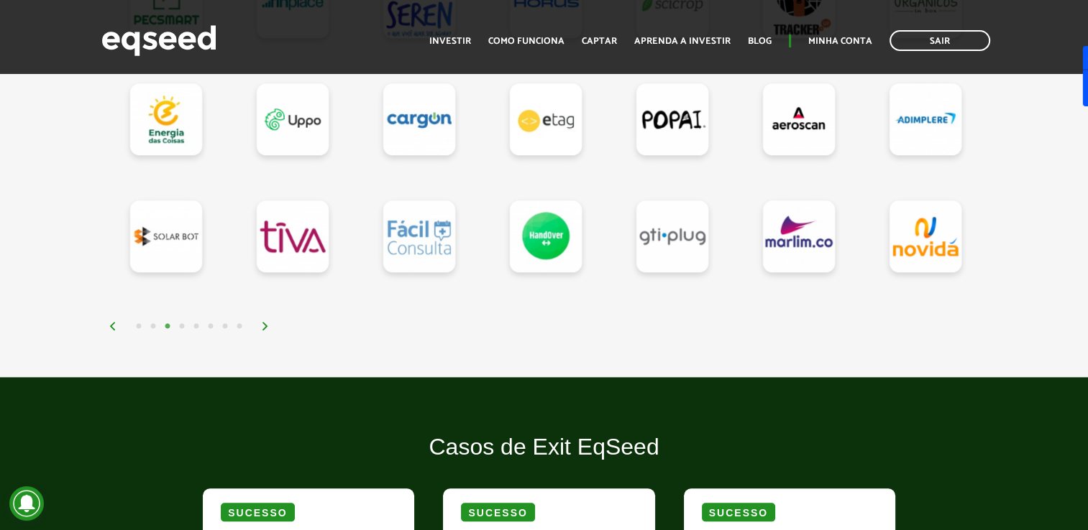
click at [265, 322] on img at bounding box center [265, 326] width 9 height 9
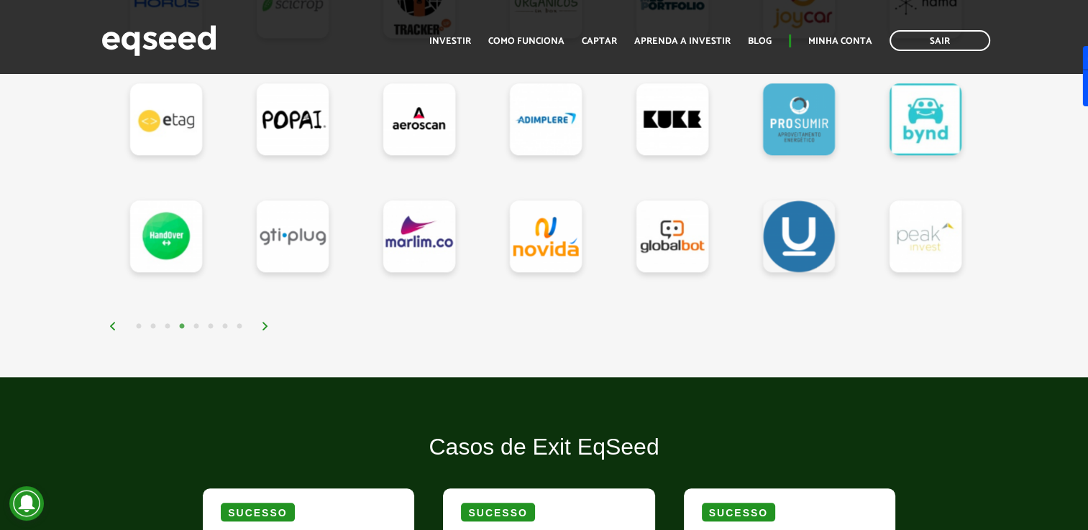
click at [265, 322] on img at bounding box center [265, 326] width 9 height 9
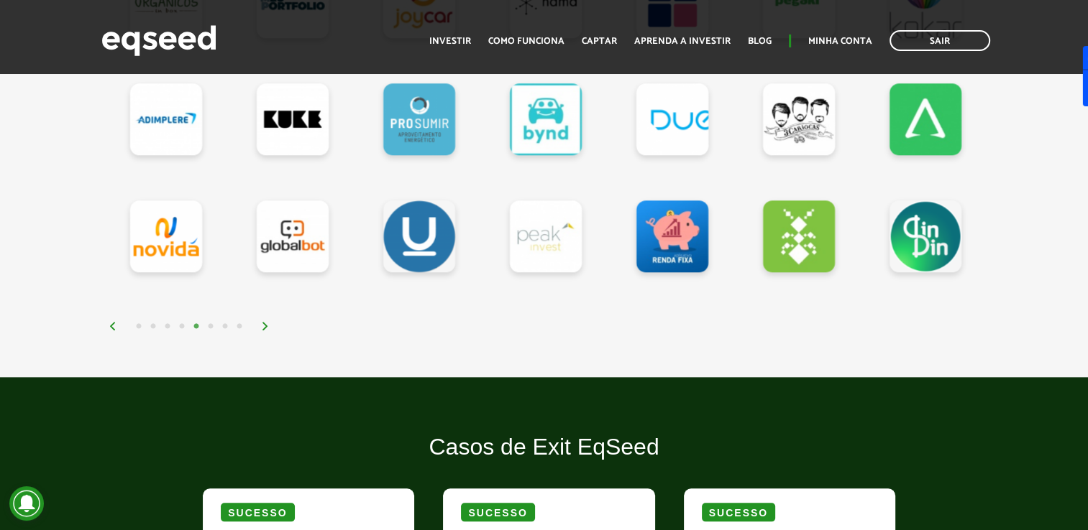
click at [265, 322] on img at bounding box center [265, 326] width 9 height 9
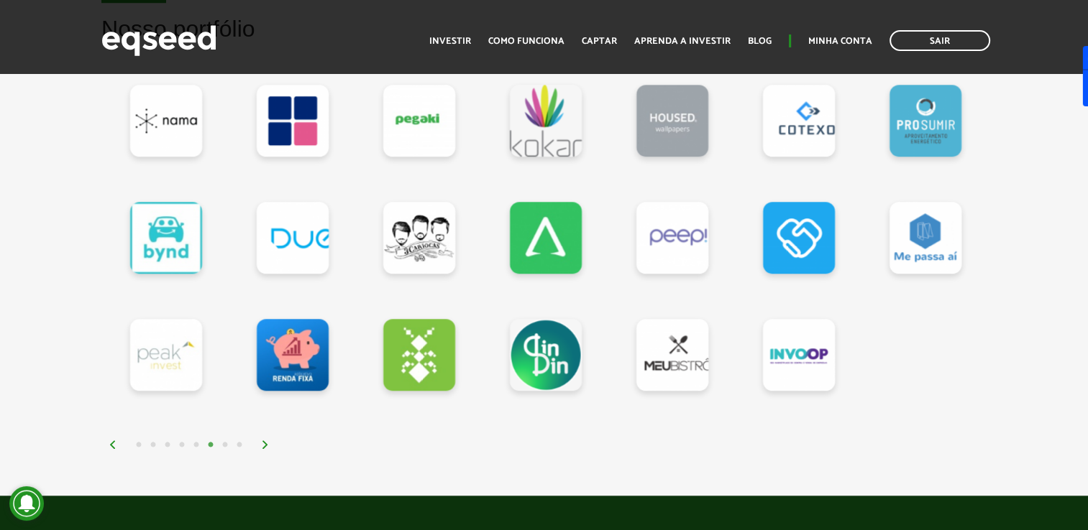
scroll to position [1294, 0]
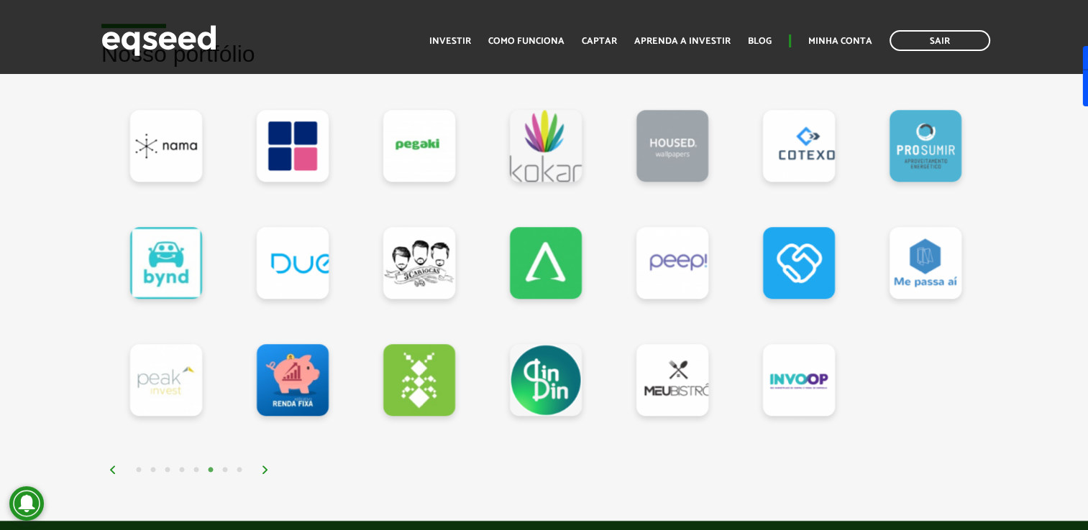
click at [265, 469] on img at bounding box center [265, 470] width 9 height 9
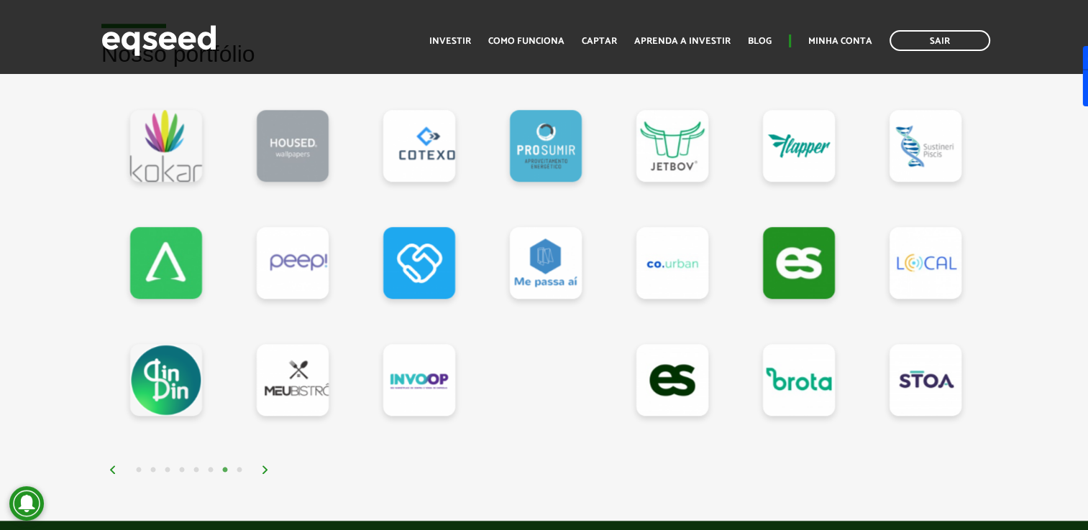
click at [265, 469] on img at bounding box center [265, 470] width 9 height 9
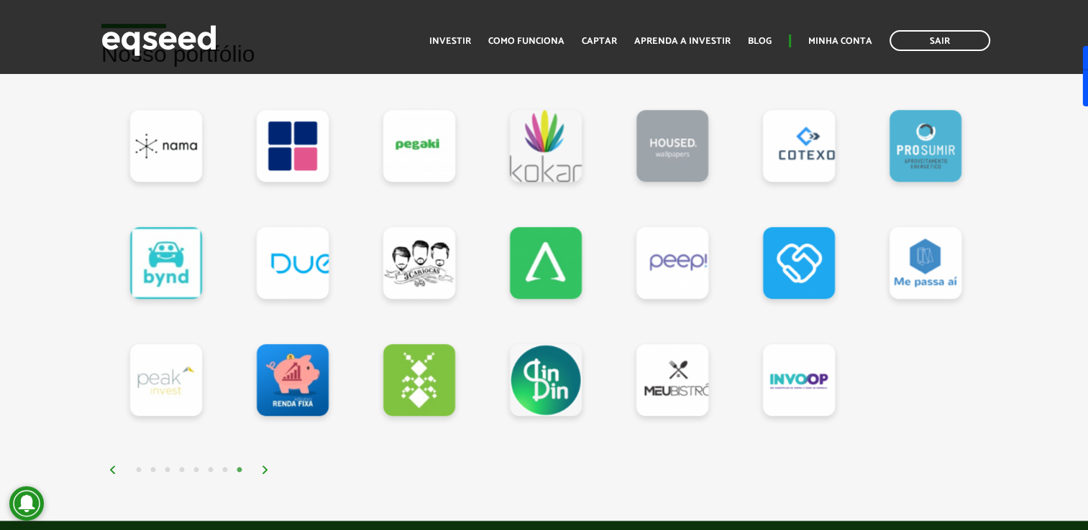
click at [265, 470] on img at bounding box center [265, 470] width 9 height 9
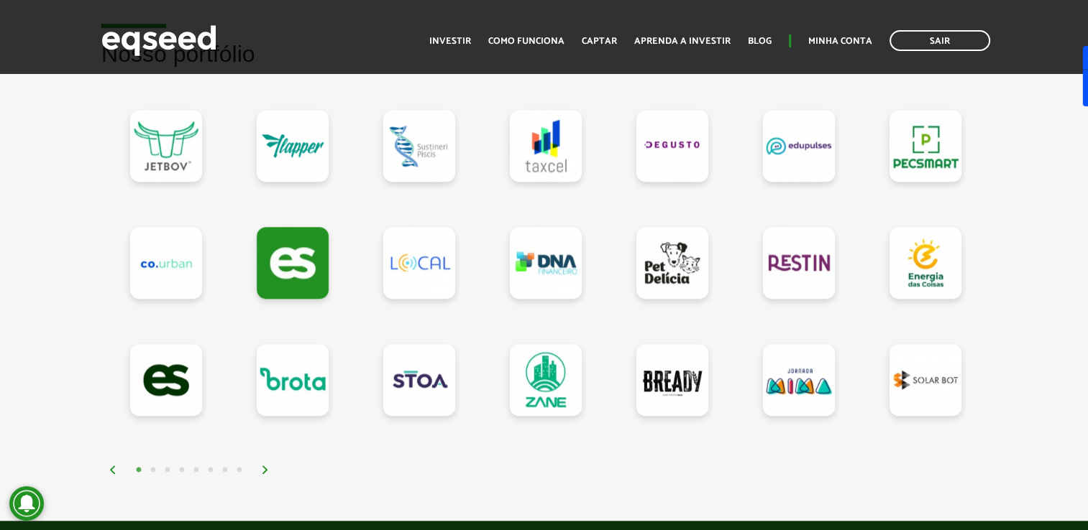
click at [265, 470] on img at bounding box center [265, 470] width 9 height 9
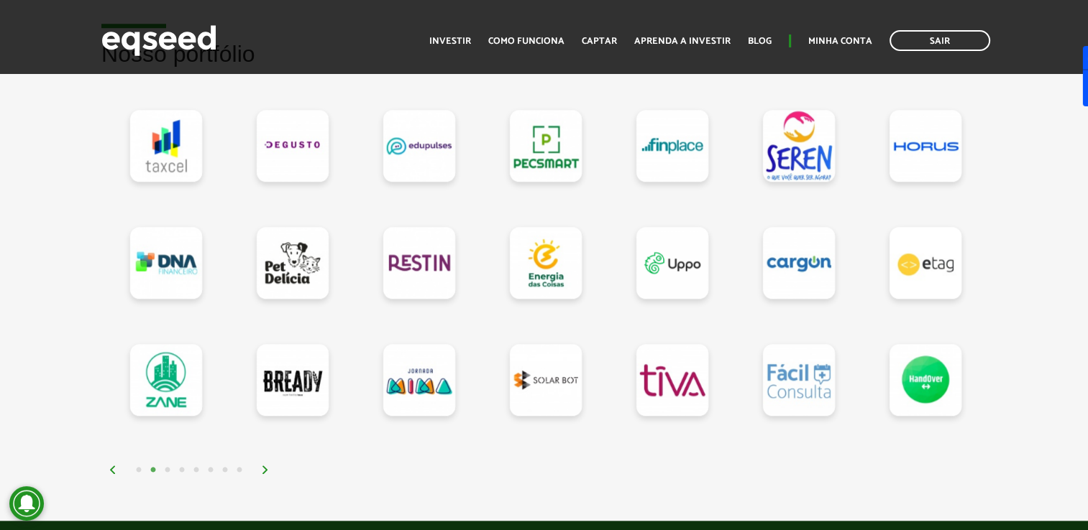
click at [265, 469] on img at bounding box center [265, 470] width 9 height 9
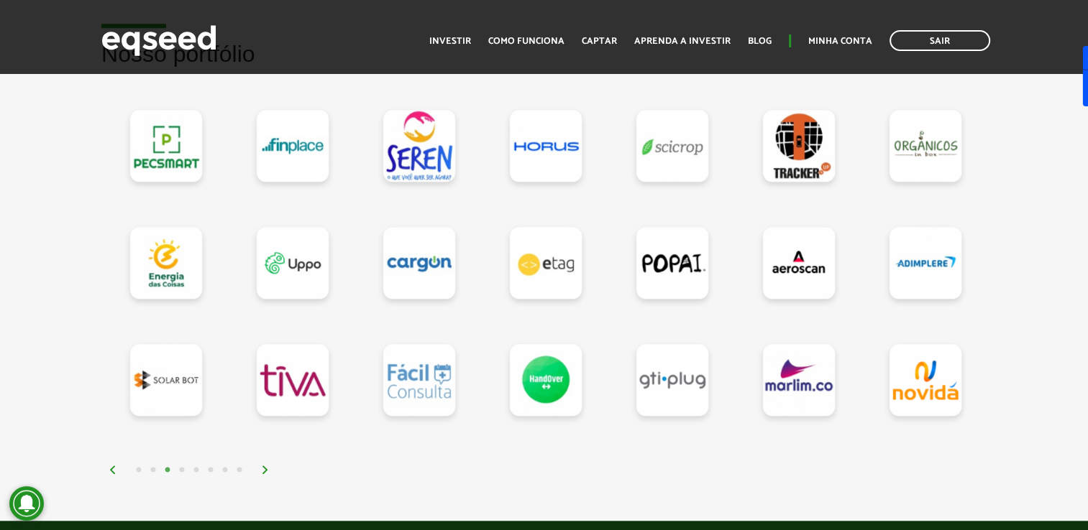
click at [265, 469] on img at bounding box center [265, 470] width 9 height 9
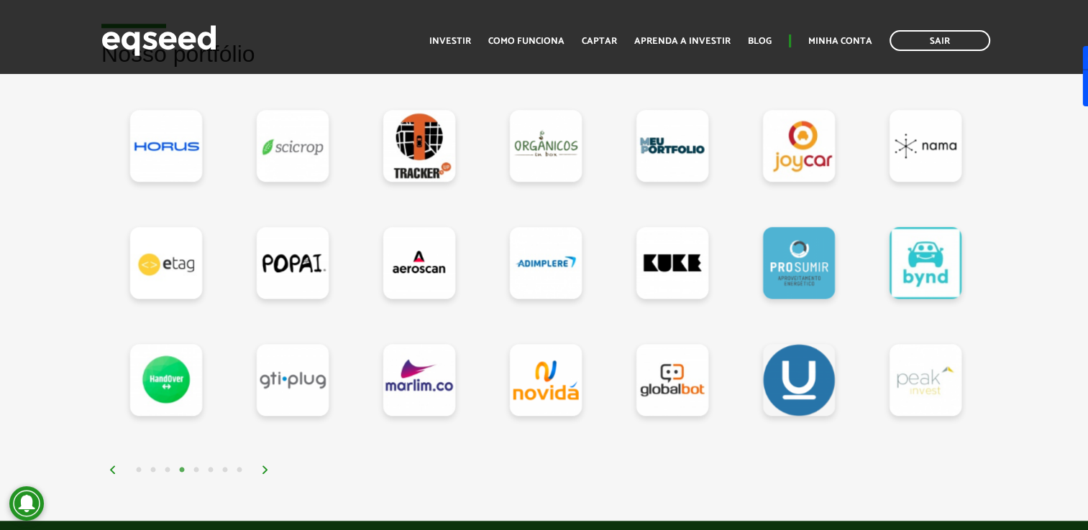
click at [265, 469] on img at bounding box center [265, 470] width 9 height 9
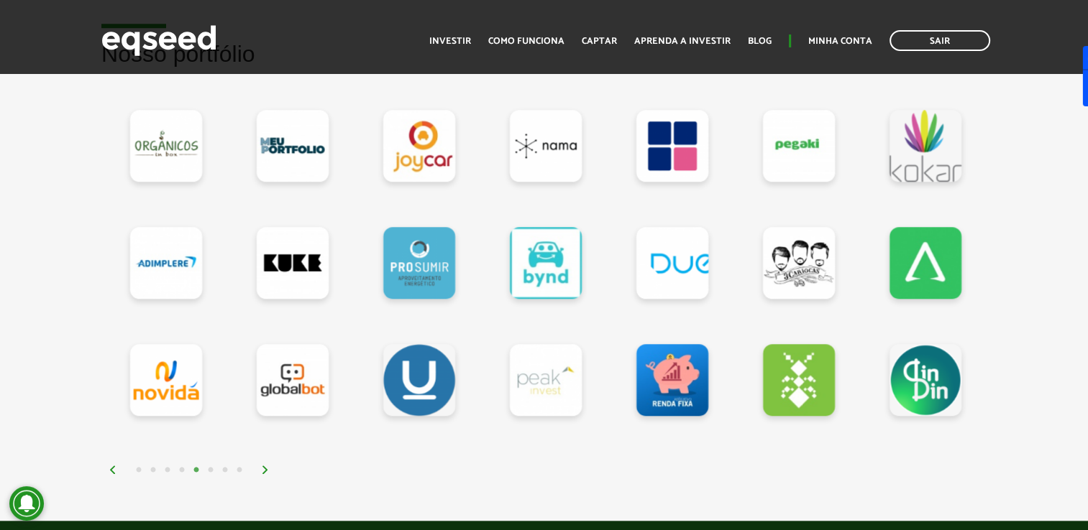
click at [265, 469] on img at bounding box center [265, 470] width 9 height 9
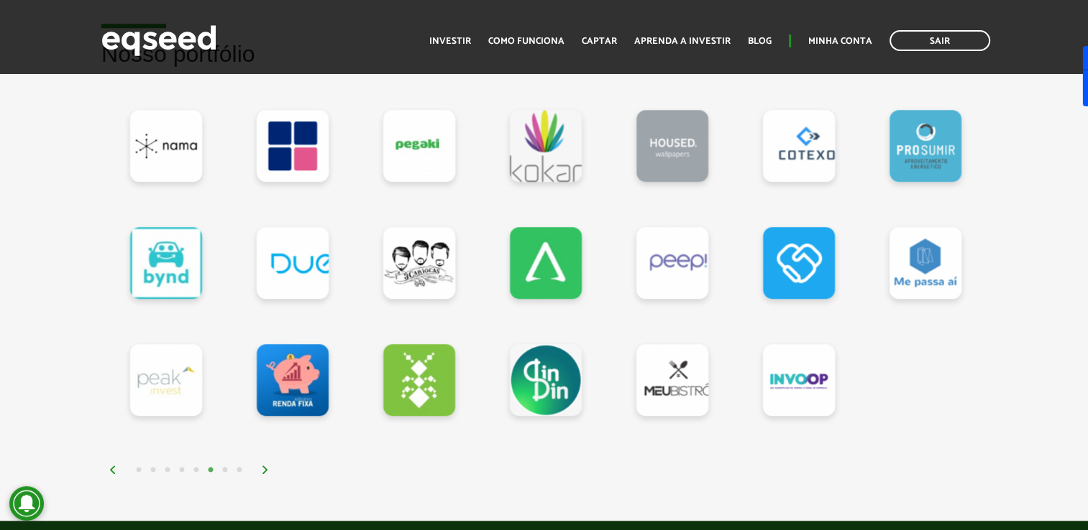
click at [265, 469] on img at bounding box center [265, 470] width 9 height 9
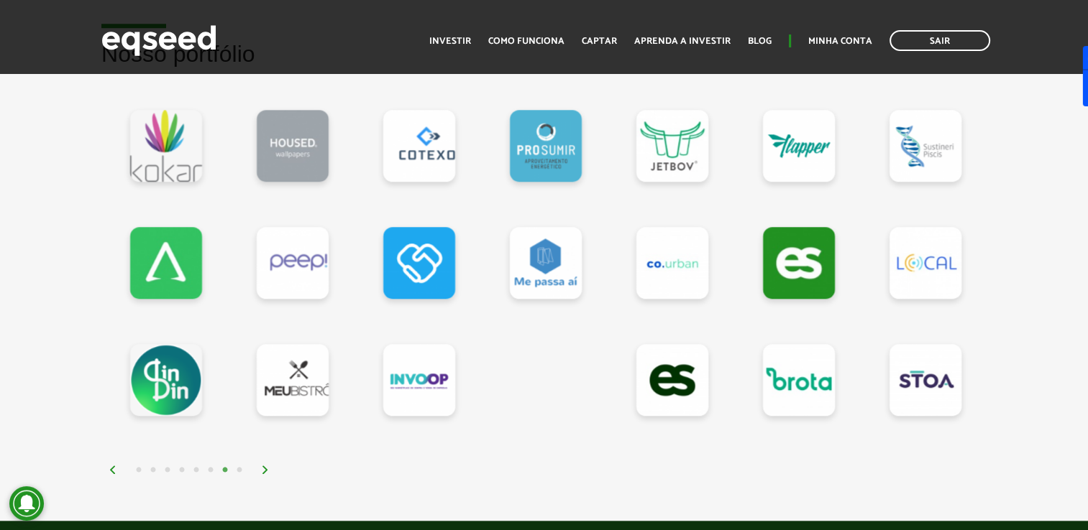
click at [265, 469] on img at bounding box center [265, 470] width 9 height 9
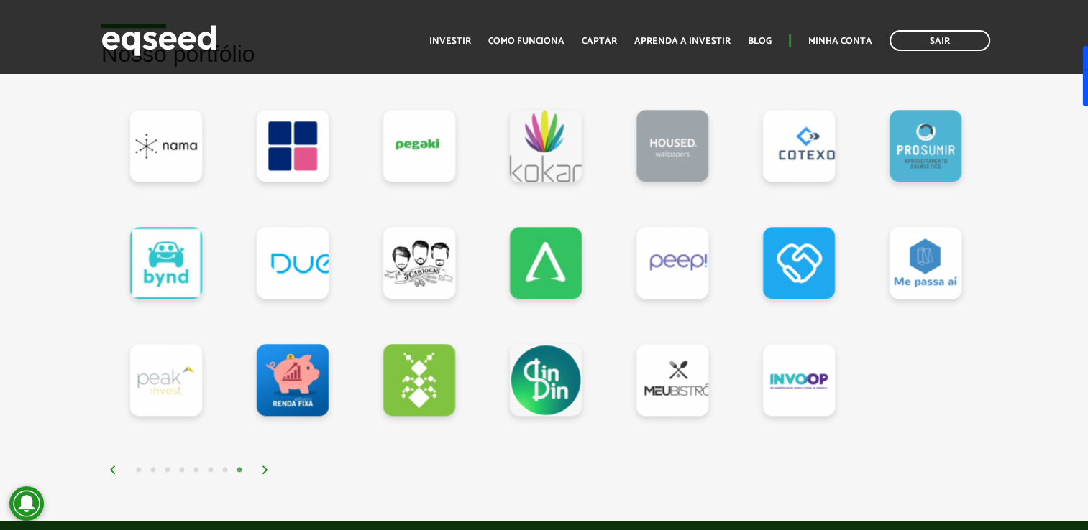
click at [265, 469] on img at bounding box center [265, 470] width 9 height 9
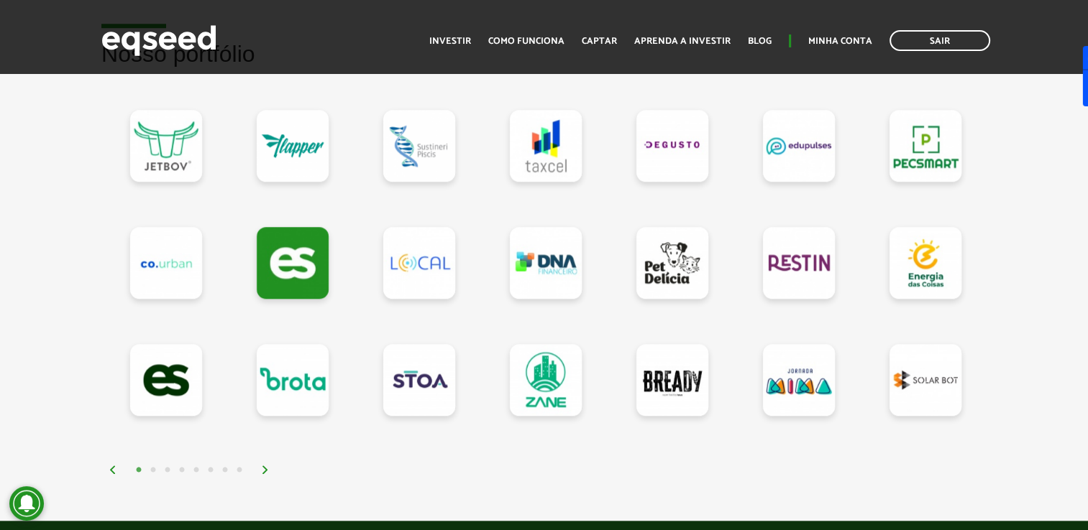
click at [265, 469] on img at bounding box center [265, 470] width 9 height 9
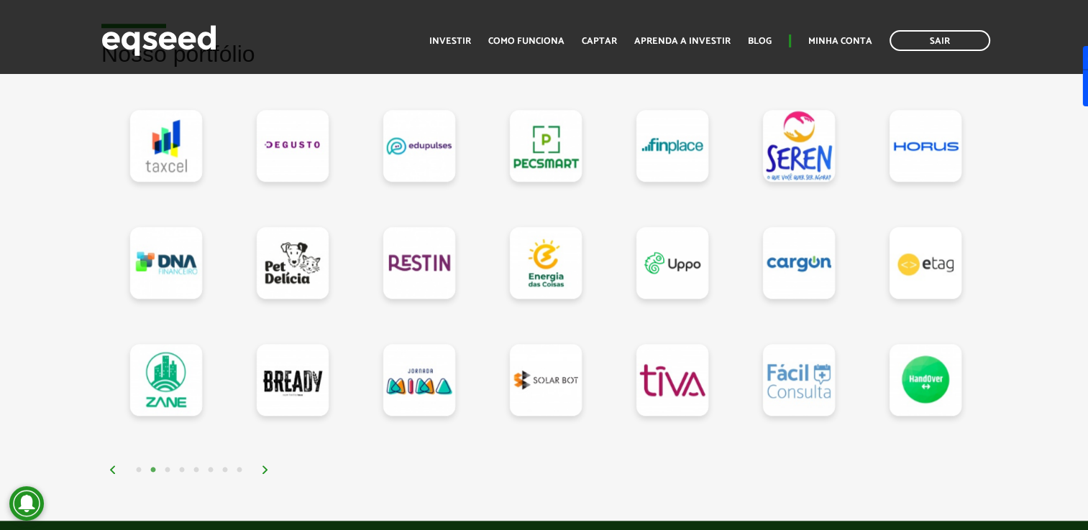
click at [262, 462] on div "1 2 3 4 5 6 7 8" at bounding box center [548, 469] width 878 height 17
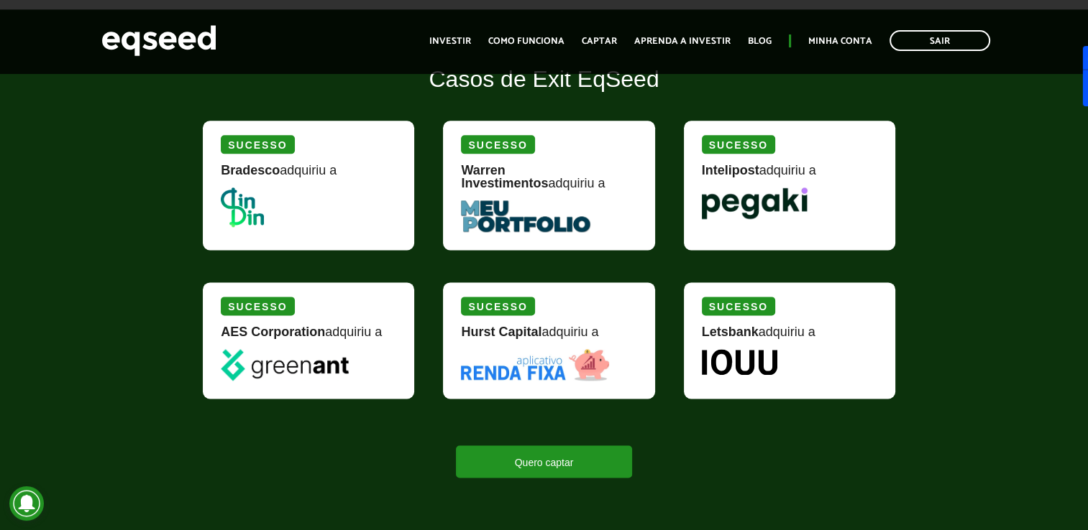
scroll to position [1797, 0]
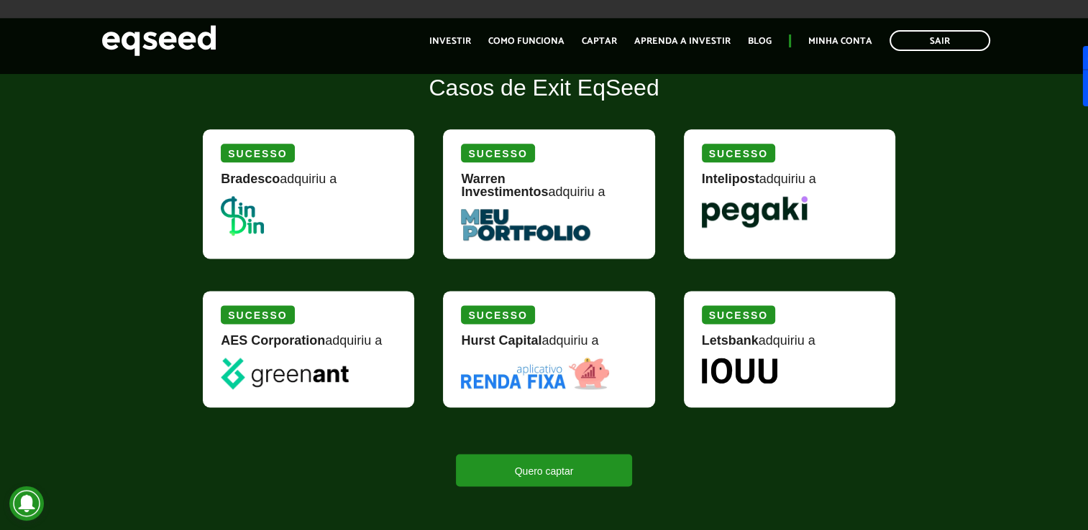
click at [497, 201] on div "Warren Investimentos adquiriu a" at bounding box center [548, 191] width 175 height 37
click at [481, 180] on strong "Warren Investimentos" at bounding box center [504, 185] width 87 height 27
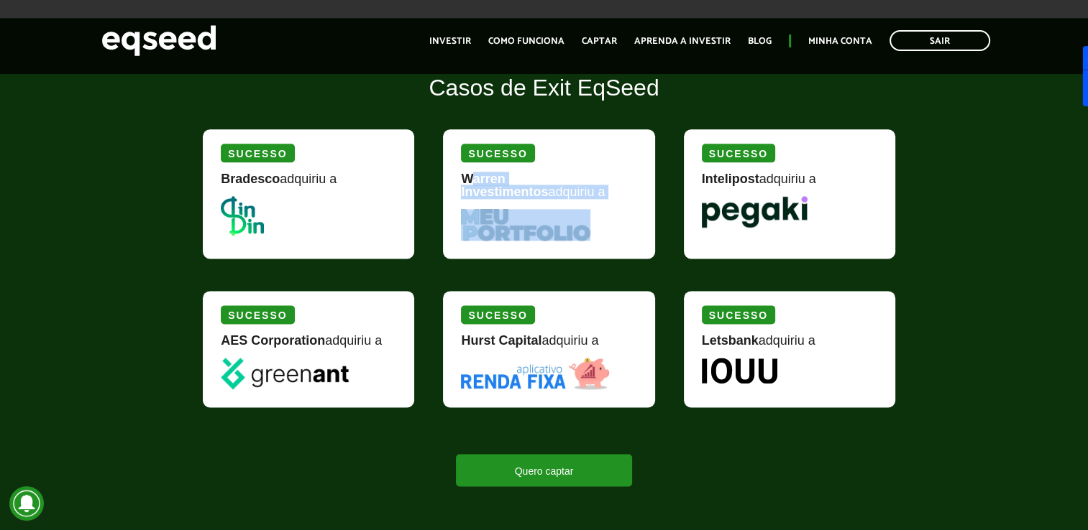
drag, startPoint x: 483, startPoint y: 178, endPoint x: 564, endPoint y: 232, distance: 97.9
click at [564, 232] on div "Sucesso Warren Investimentos adquiriu a" at bounding box center [548, 193] width 211 height 129
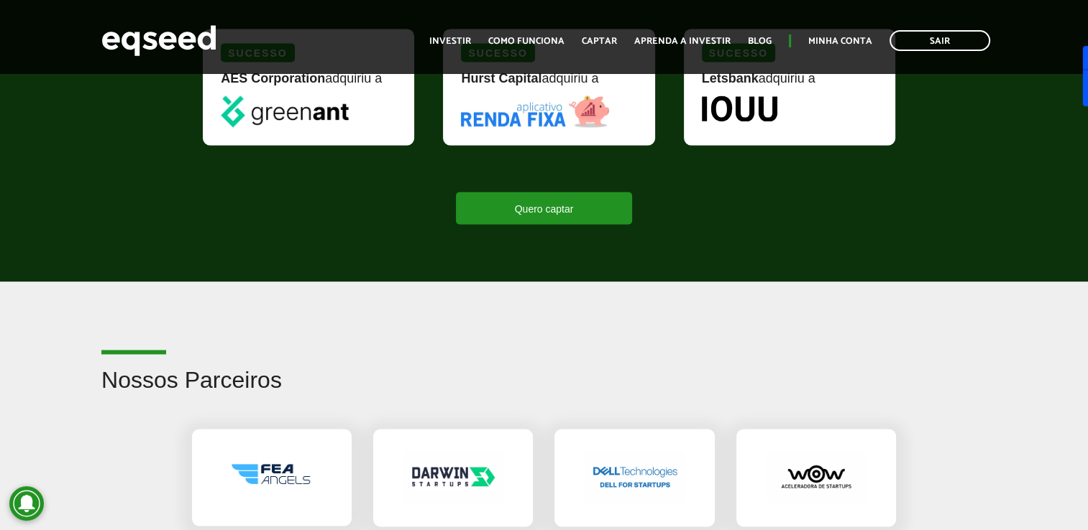
scroll to position [2300, 0]
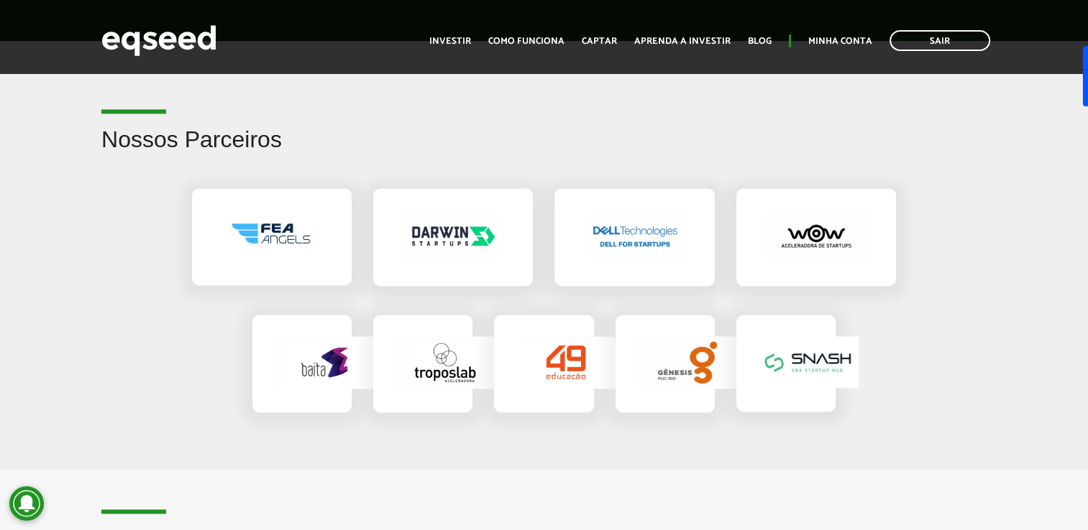
drag, startPoint x: 527, startPoint y: 283, endPoint x: 428, endPoint y: 157, distance: 159.8
click at [428, 157] on h2 "Nossos Parceiros" at bounding box center [543, 150] width 885 height 47
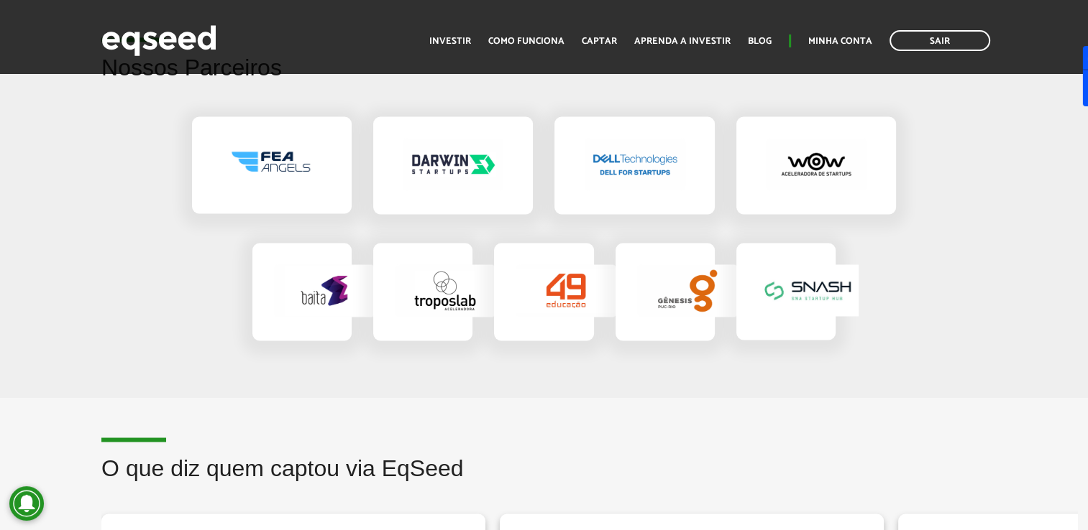
click at [271, 148] on img at bounding box center [271, 164] width 101 height 52
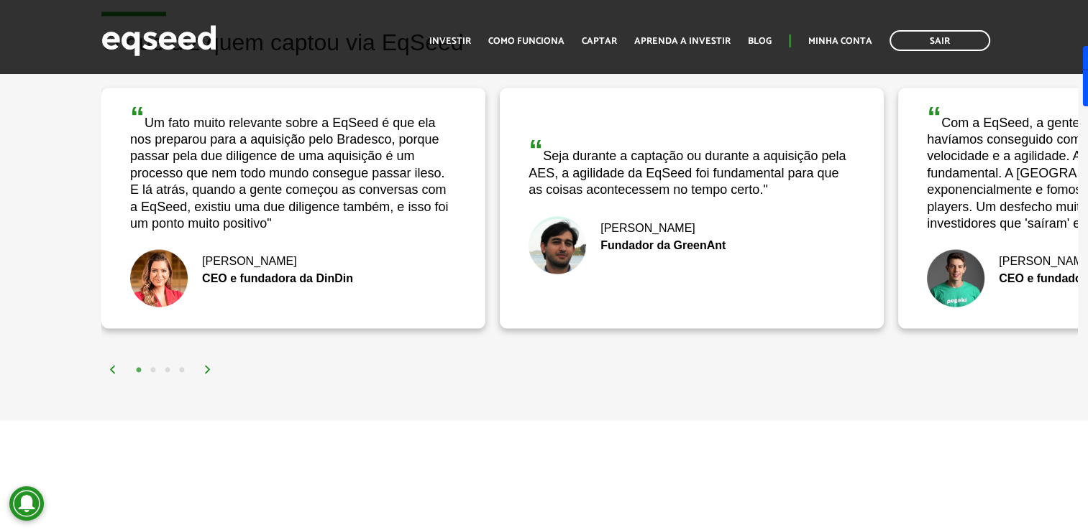
scroll to position [2803, 0]
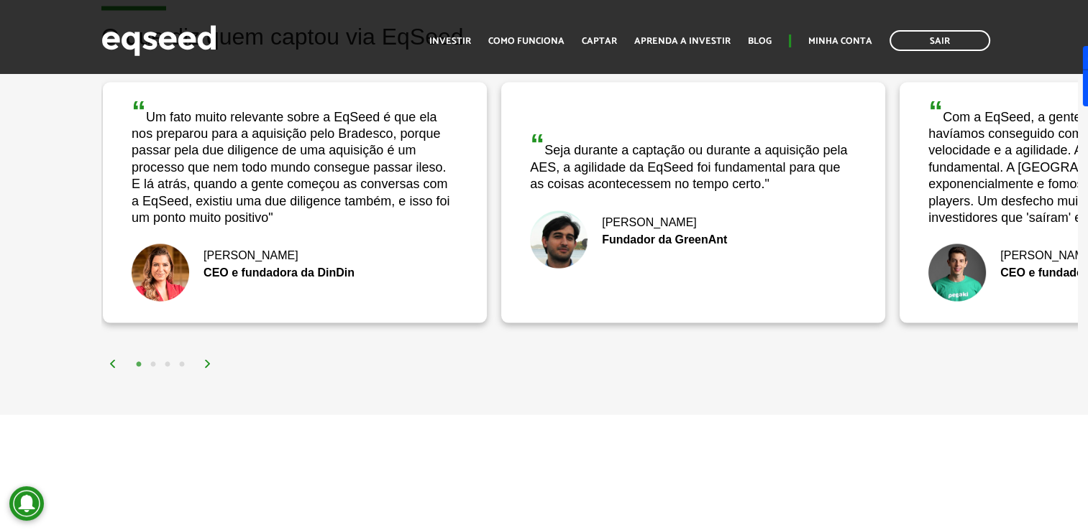
drag, startPoint x: 131, startPoint y: 160, endPoint x: 170, endPoint y: 183, distance: 45.1
click at [170, 183] on div "“ Um fato muito relevante sobre a EqSeed é que ela nos preparou para a aquisiçã…" at bounding box center [295, 162] width 326 height 130
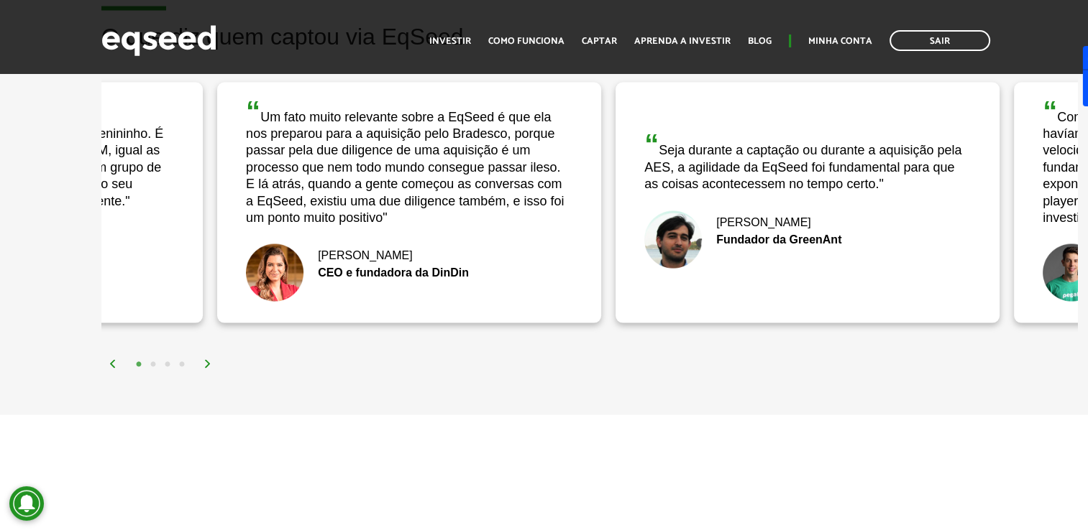
drag, startPoint x: 137, startPoint y: 197, endPoint x: 80, endPoint y: 246, distance: 74.9
click at [84, 247] on div "O que diz quem captou via EqSeed “ Com a EqSeed, a gente conseguiu tudo o que n…" at bounding box center [544, 198] width 1088 height 348
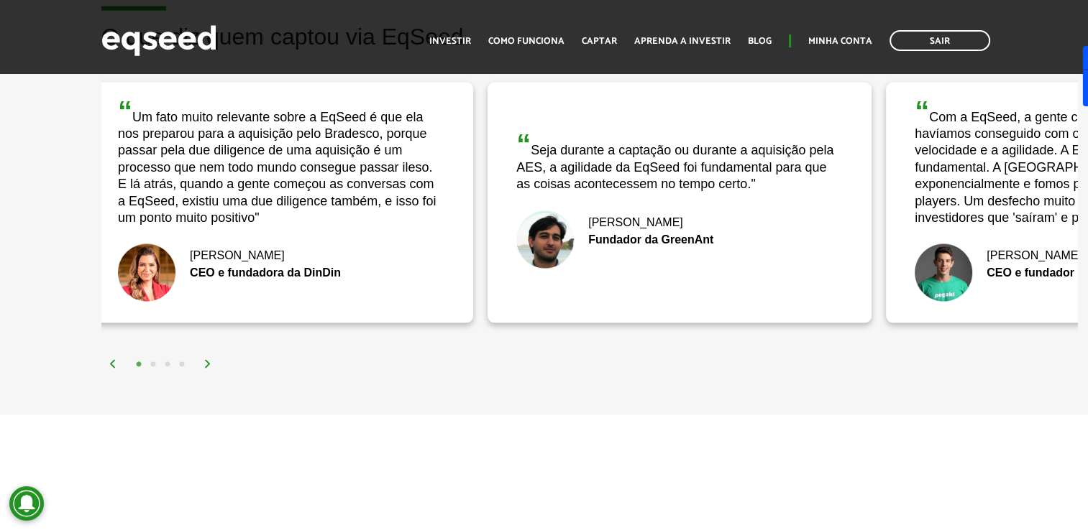
drag, startPoint x: 809, startPoint y: 282, endPoint x: 310, endPoint y: 239, distance: 501.4
click at [487, 246] on div "“ Seja durante a captação ou durante a aquisição pela AES, a agilidade da EqSee…" at bounding box center [679, 204] width 384 height 242
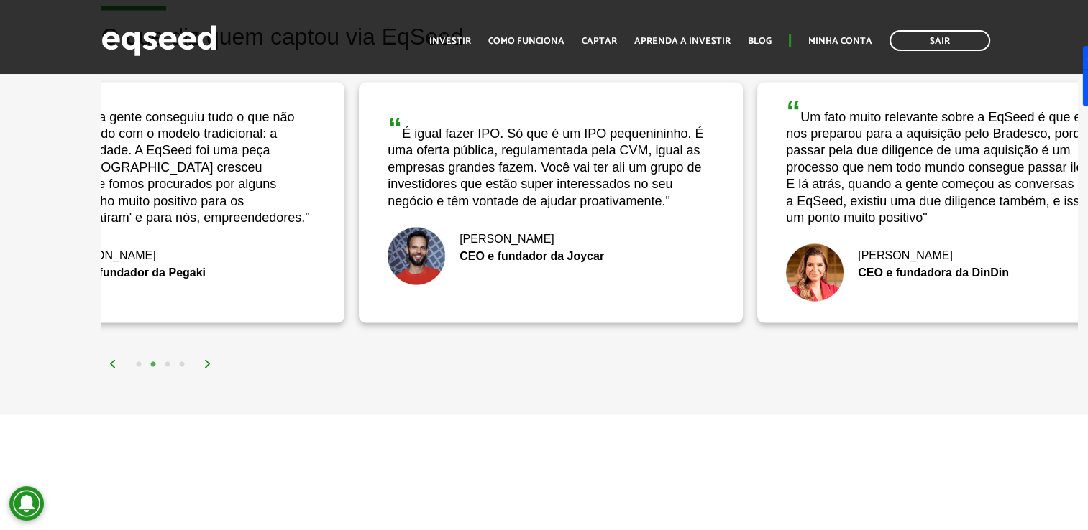
drag, startPoint x: 793, startPoint y: 265, endPoint x: 254, endPoint y: 262, distance: 539.1
click at [254, 262] on div "[PERSON_NAME] CEO e fundador da Pegaki" at bounding box center [152, 273] width 326 height 58
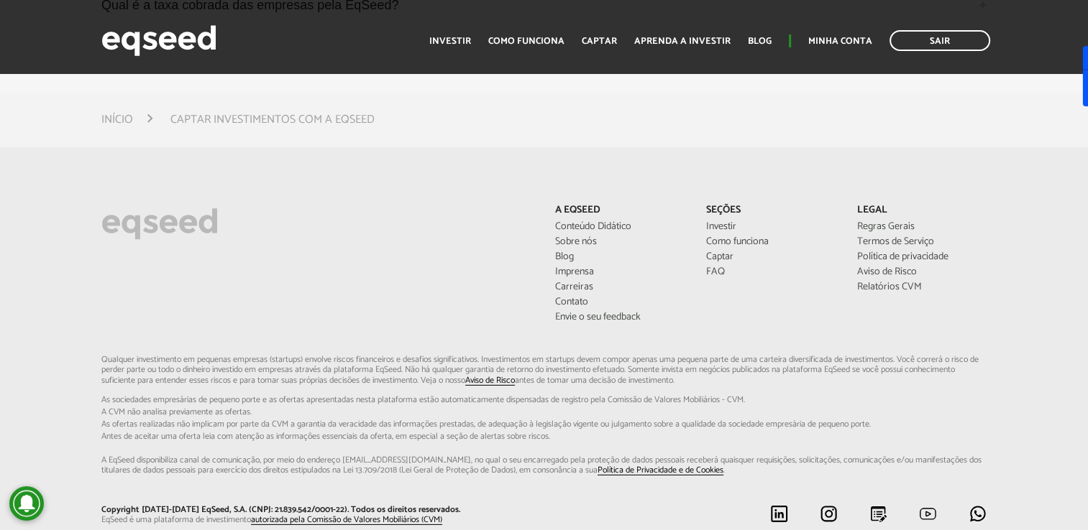
scroll to position [4313, 0]
